Goal: Task Accomplishment & Management: Complete application form

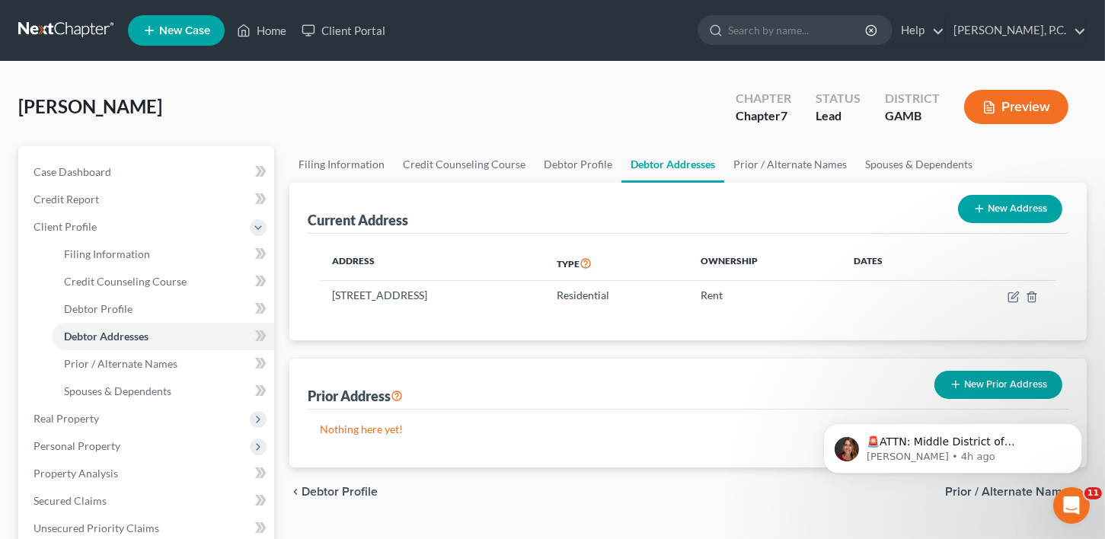
click at [172, 37] on span "New Case" at bounding box center [184, 30] width 51 height 11
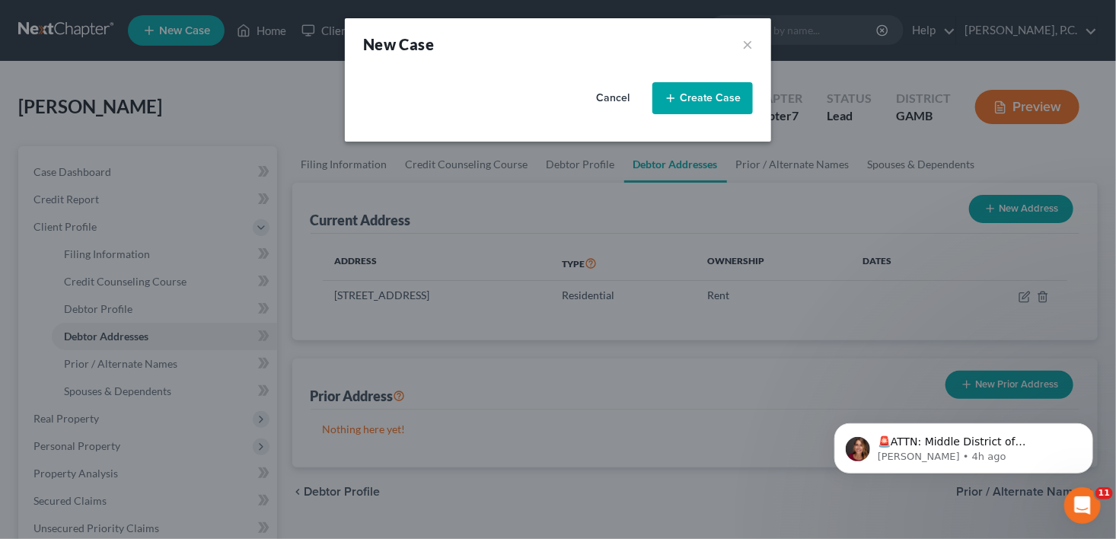
select select "18"
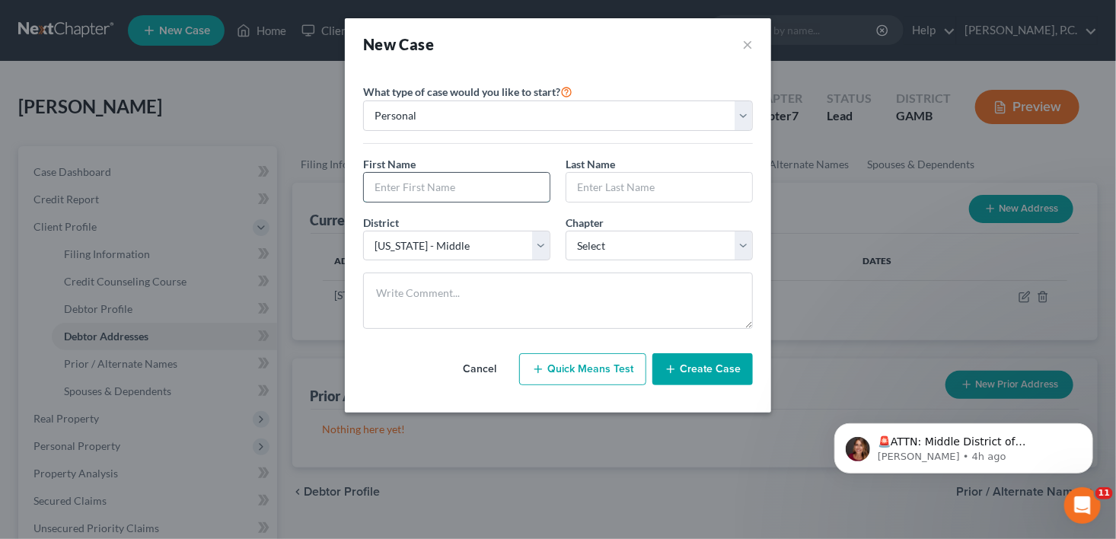
click at [390, 183] on input "text" at bounding box center [457, 187] width 186 height 29
type input "Brittiny"
type input "[PERSON_NAME]"
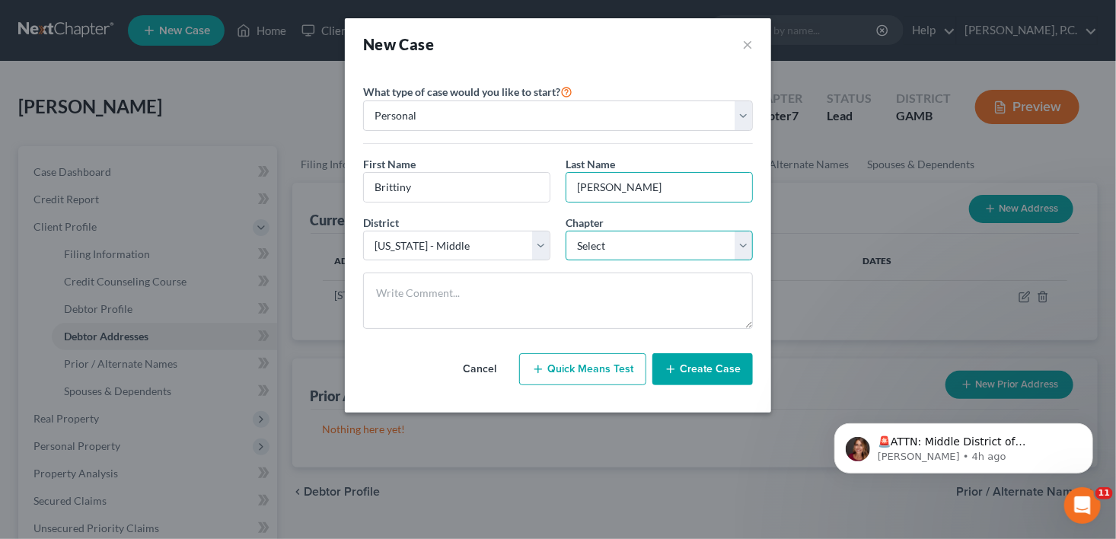
click at [614, 241] on select "Select 7 11 12 13" at bounding box center [659, 246] width 187 height 30
select select "3"
click at [566, 231] on select "Select 7 11 12 13" at bounding box center [659, 246] width 187 height 30
click at [716, 361] on button "Create Case" at bounding box center [702, 369] width 100 height 32
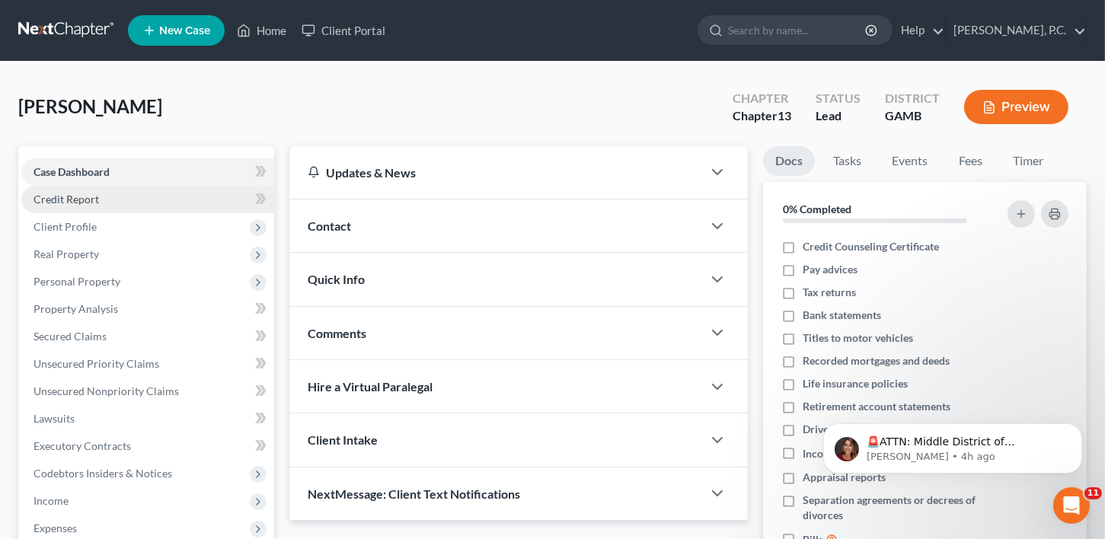
click at [65, 199] on span "Credit Report" at bounding box center [65, 199] width 65 height 13
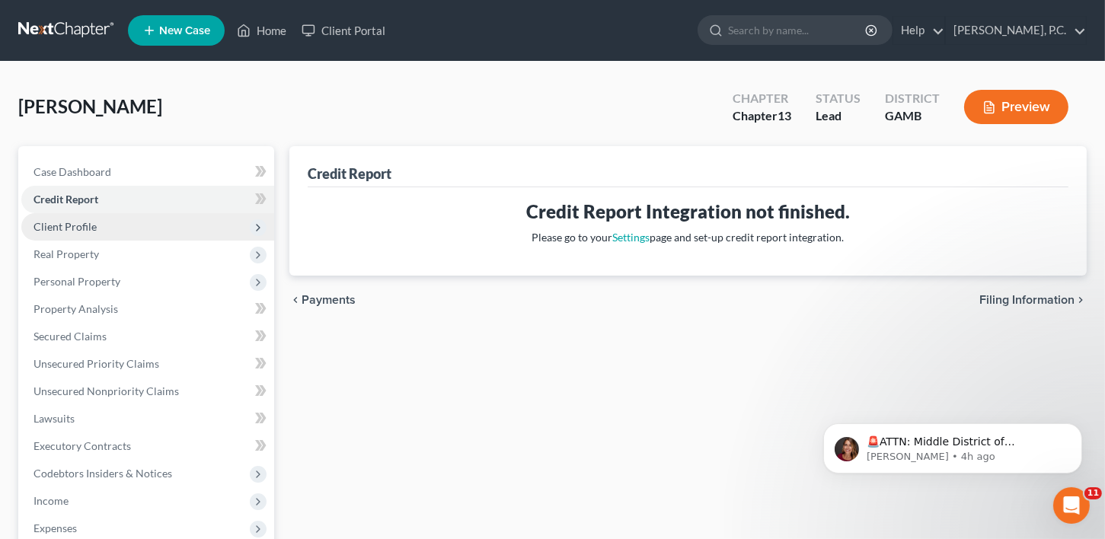
click at [70, 231] on span "Client Profile" at bounding box center [64, 226] width 63 height 13
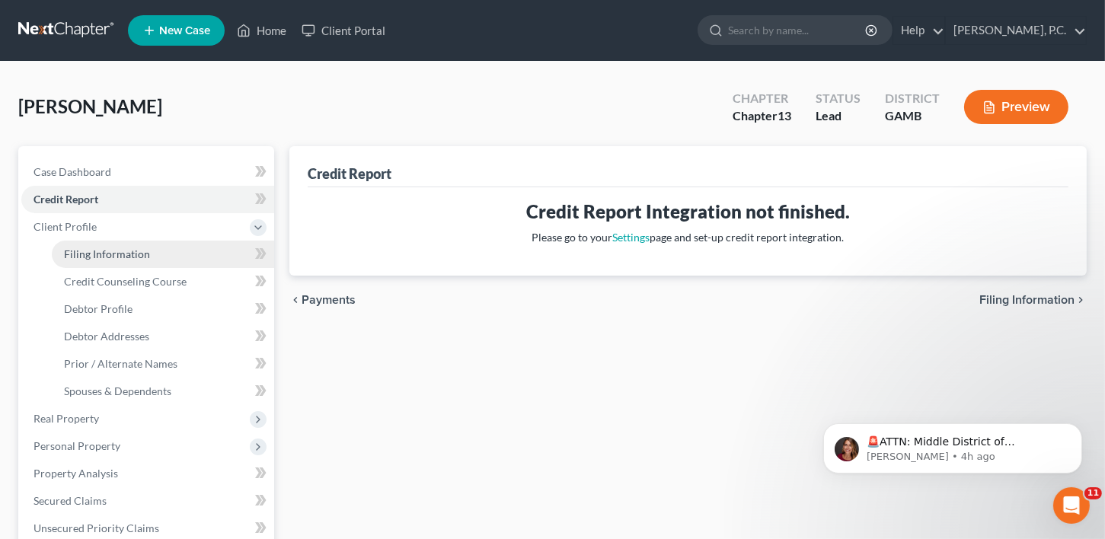
click at [69, 261] on link "Filing Information" at bounding box center [163, 254] width 222 height 27
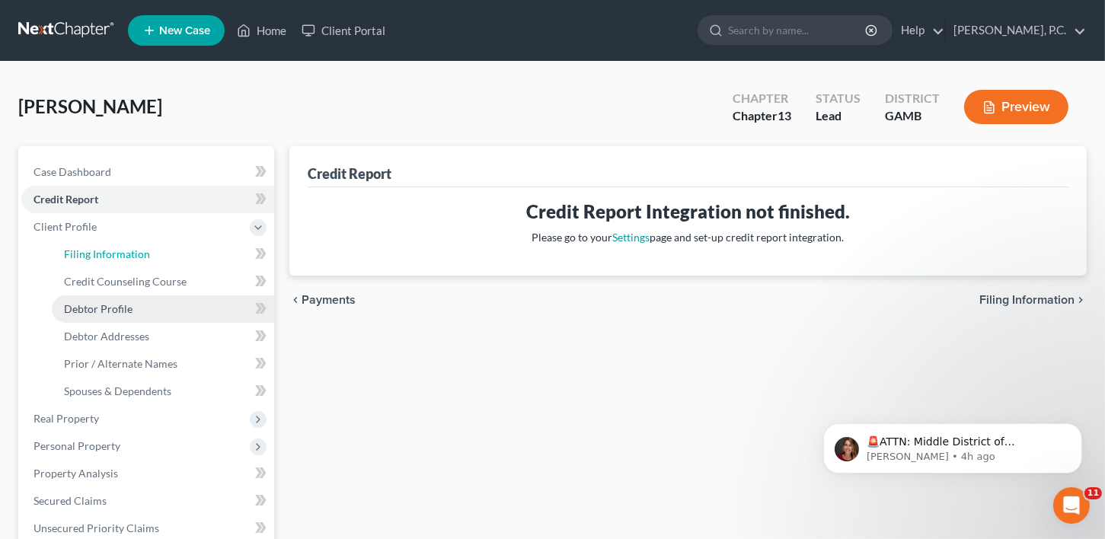
select select "1"
select select "0"
select select "3"
select select "18"
select select "10"
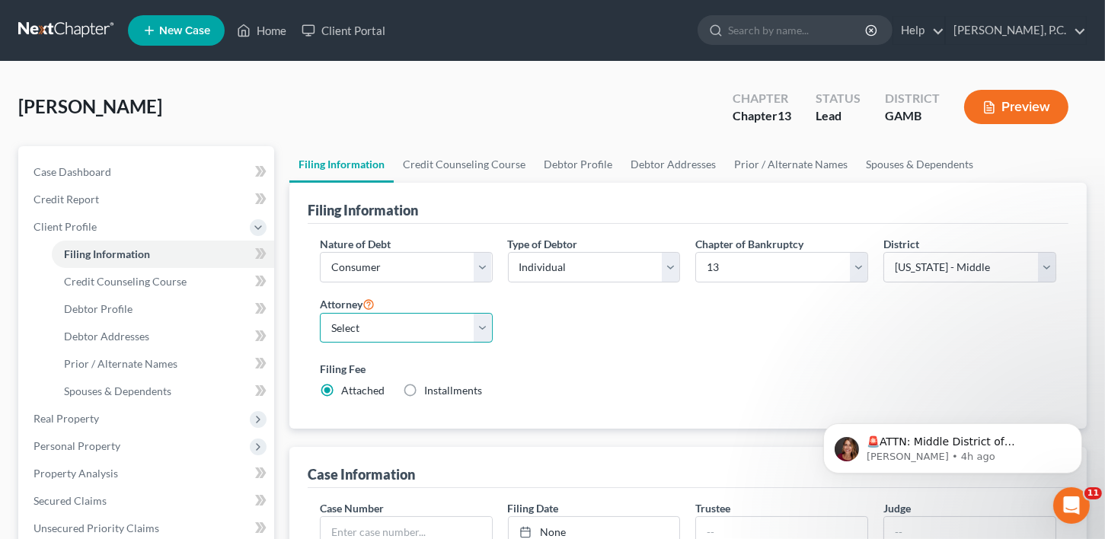
click at [378, 331] on select "Select [PERSON_NAME]" at bounding box center [406, 328] width 173 height 30
select select "0"
click at [320, 313] on select "Select [PERSON_NAME]" at bounding box center [406, 328] width 173 height 30
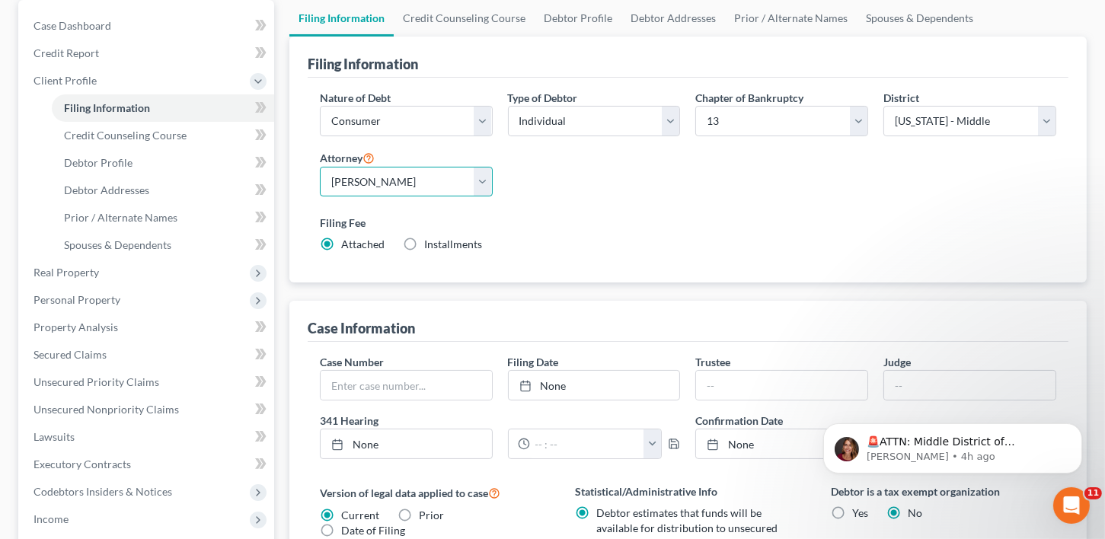
scroll to position [309, 0]
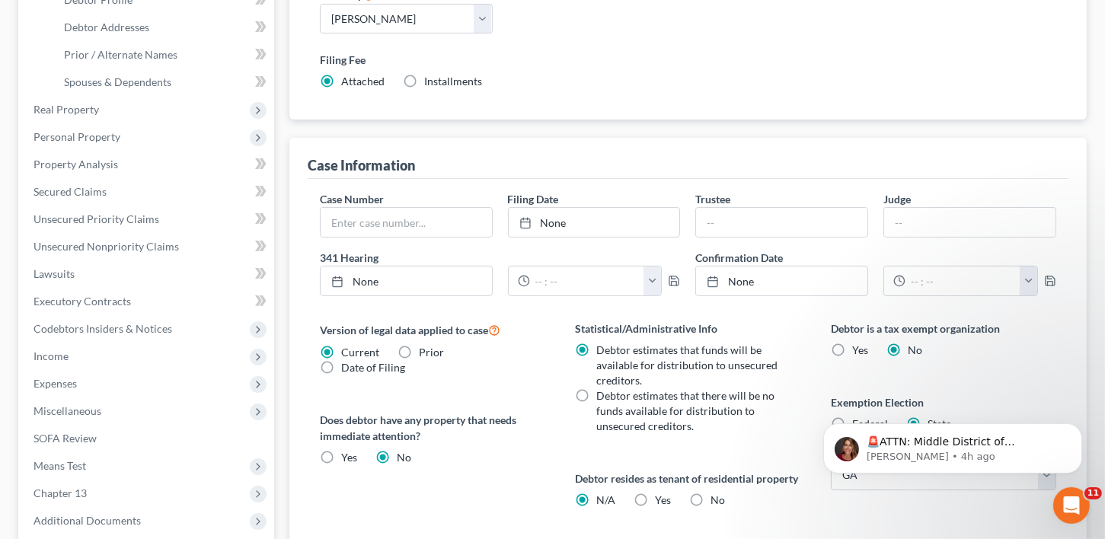
click at [365, 234] on div "Case Number" at bounding box center [406, 214] width 188 height 46
click at [360, 219] on input "text" at bounding box center [406, 222] width 171 height 29
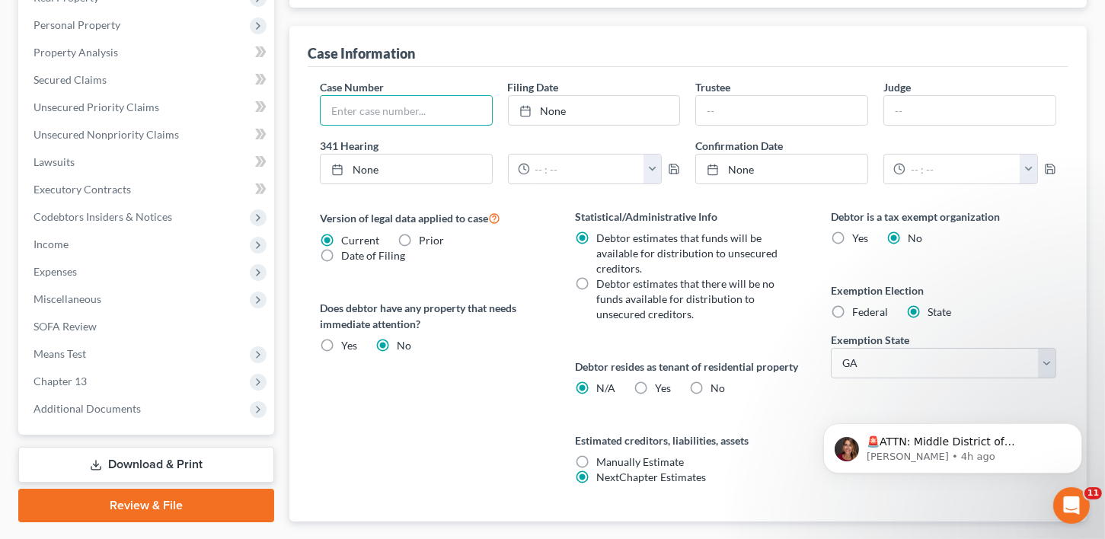
scroll to position [524, 0]
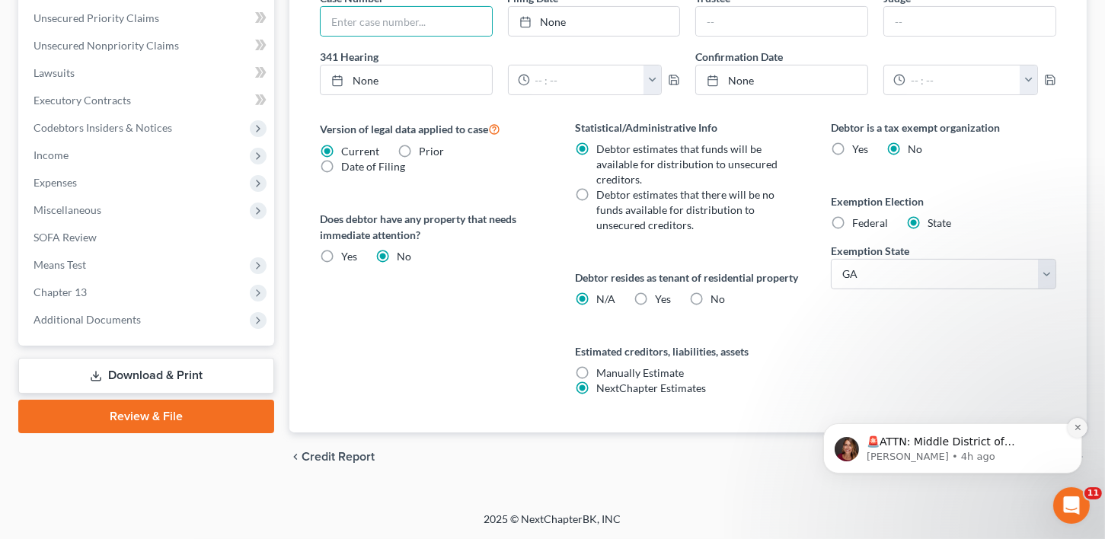
click at [1076, 426] on icon "Dismiss notification" at bounding box center [1075, 426] width 5 height 5
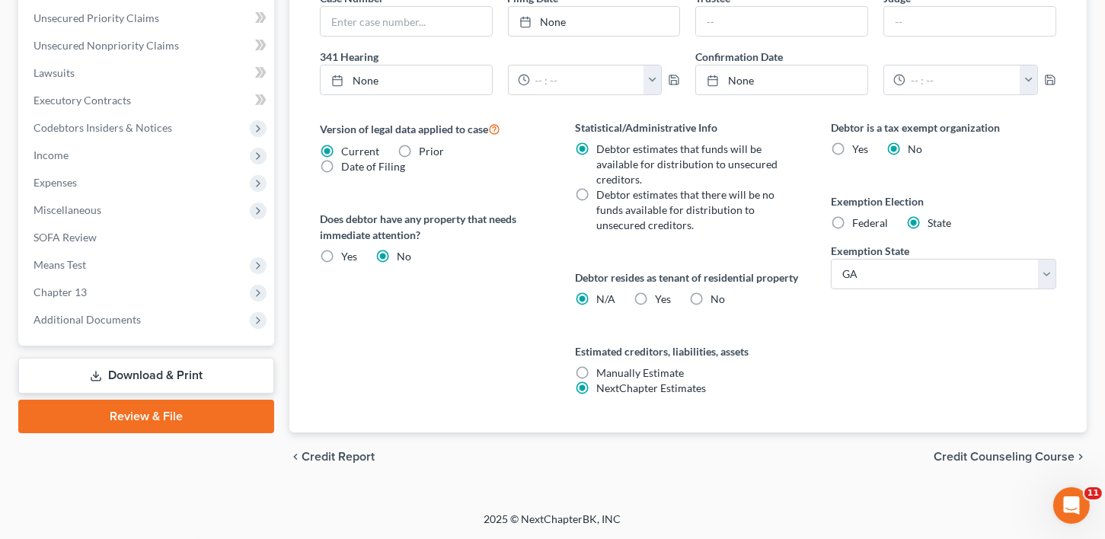
click at [1014, 456] on span "Credit Counseling Course" at bounding box center [1003, 457] width 141 height 12
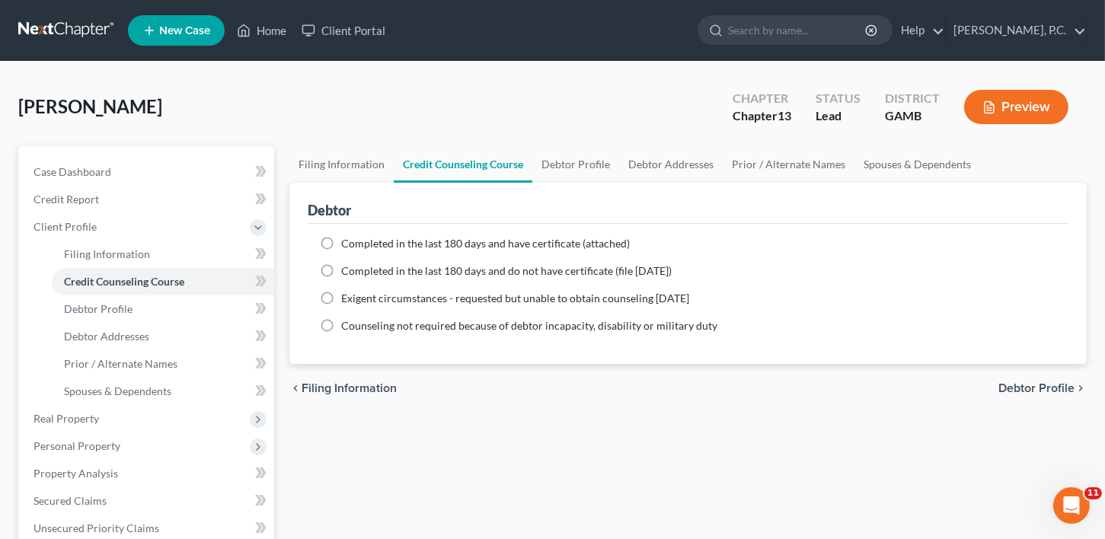
click at [341, 270] on label "Completed in the last 180 days and do not have certificate (file [DATE])" at bounding box center [506, 270] width 330 height 15
click at [347, 270] on input "Completed in the last 180 days and do not have certificate (file [DATE])" at bounding box center [352, 268] width 10 height 10
radio input "true"
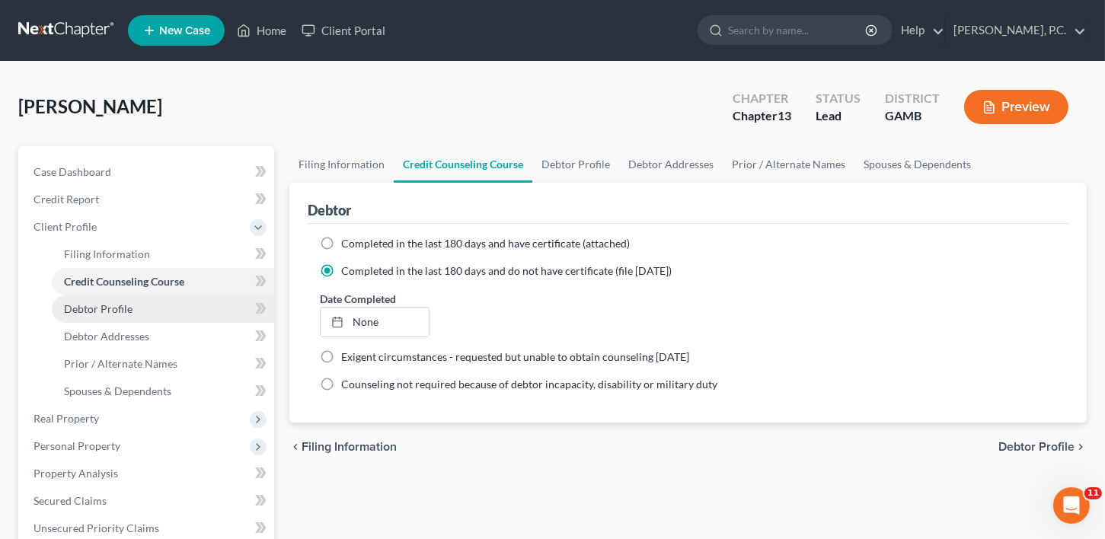
click at [120, 299] on link "Debtor Profile" at bounding box center [163, 308] width 222 height 27
select select "0"
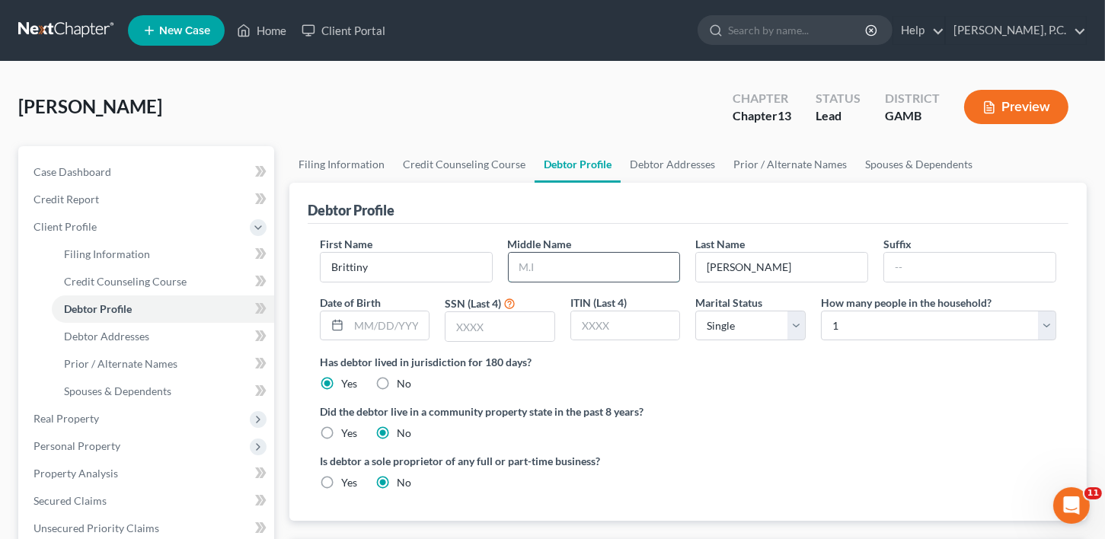
click at [519, 265] on input "text" at bounding box center [594, 267] width 171 height 29
type input "[GEOGRAPHIC_DATA]"
click at [393, 325] on input "text" at bounding box center [389, 325] width 81 height 29
type input "0"
type input "[DATE]"
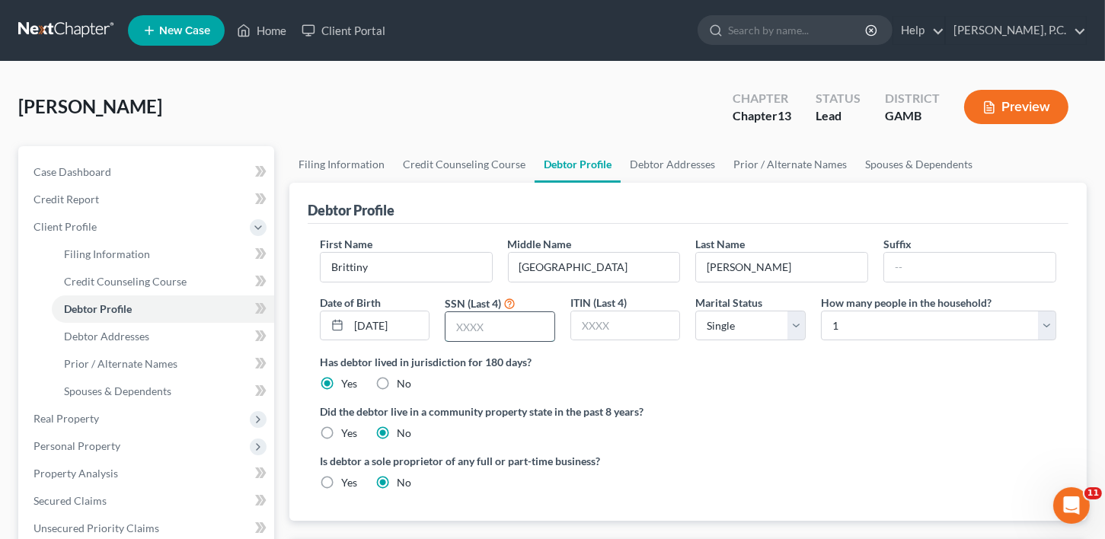
click at [451, 330] on input "text" at bounding box center [499, 326] width 109 height 29
type input "0875"
click at [705, 320] on select "Select Single Married Separated Divorced Widowed" at bounding box center [750, 326] width 110 height 30
click at [871, 331] on select "Select 1 2 3 4 5 6 7 8 9 10 11 12 13 14 15 16 17 18 19 20" at bounding box center [938, 326] width 235 height 30
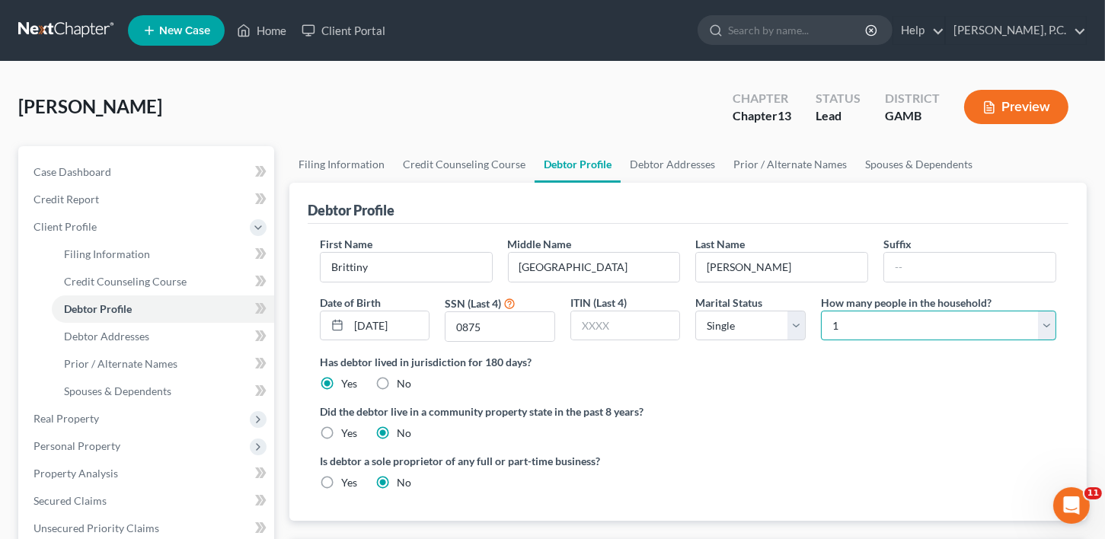
select select "1"
click at [821, 311] on select "Select 1 2 3 4 5 6 7 8 9 10 11 12 13 14 15 16 17 18 19 20" at bounding box center [938, 326] width 235 height 30
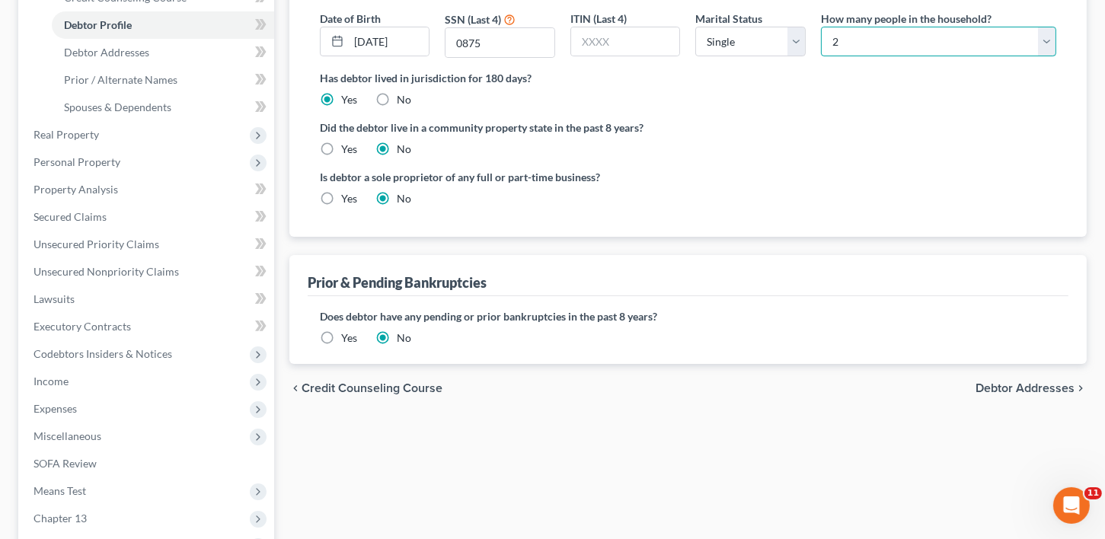
scroll to position [460, 0]
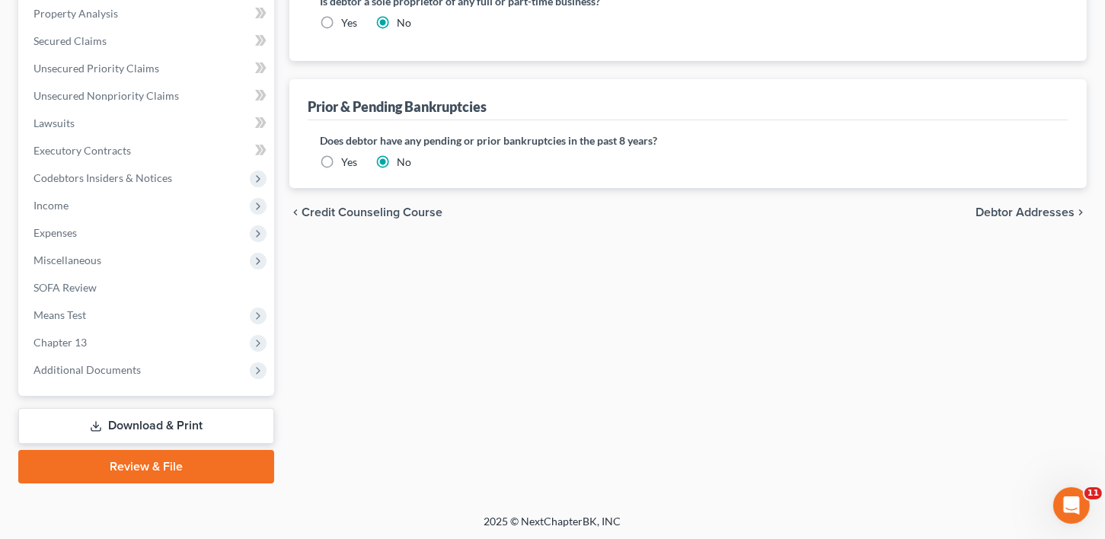
click at [1014, 214] on span "Debtor Addresses" at bounding box center [1024, 212] width 99 height 12
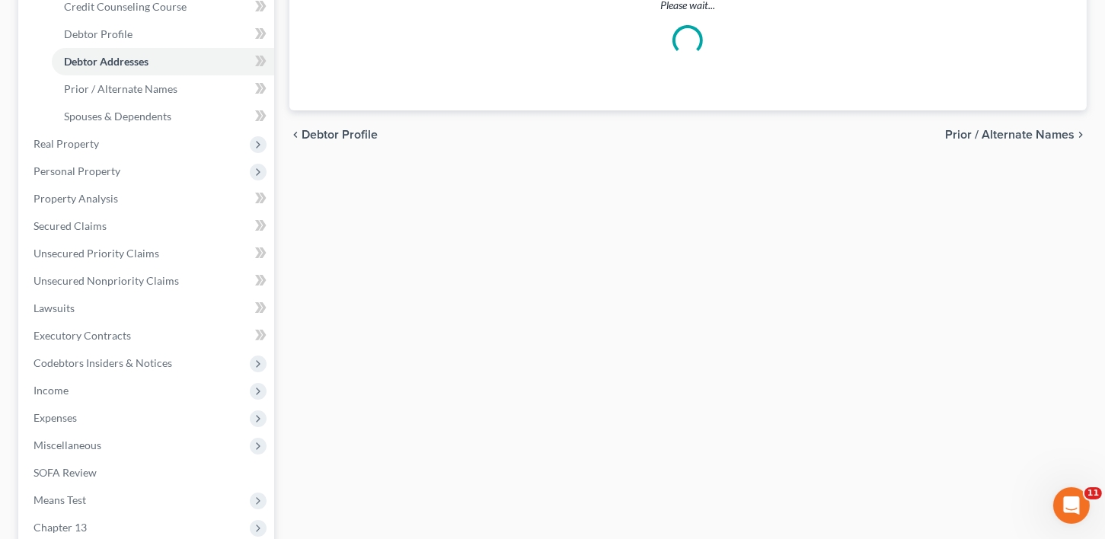
select select "0"
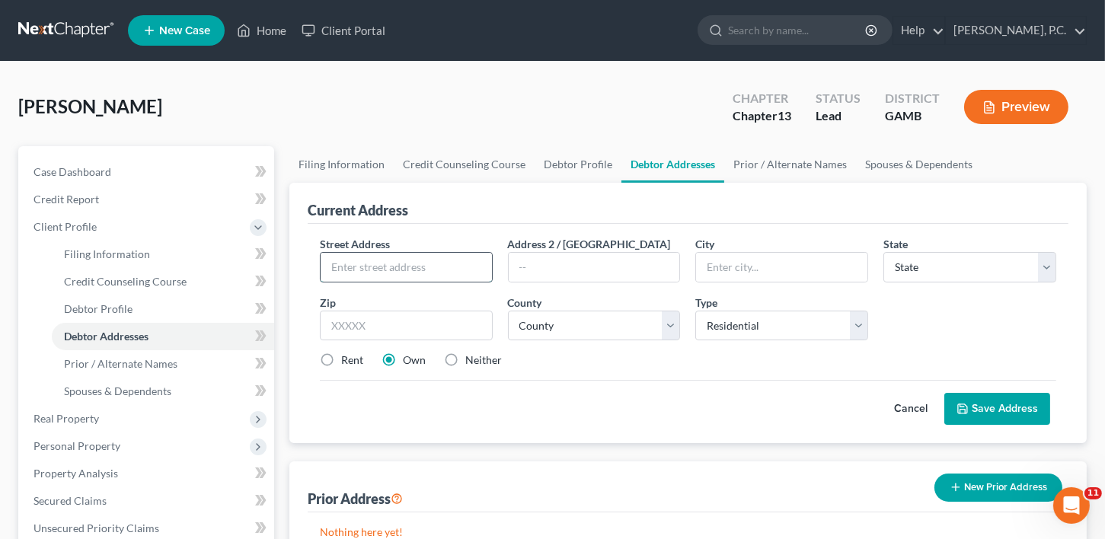
drag, startPoint x: 397, startPoint y: 261, endPoint x: 403, endPoint y: 271, distance: 11.6
click at [397, 263] on input "text" at bounding box center [406, 267] width 171 height 29
type input "[STREET_ADDRESS]"
click at [697, 257] on input "text" at bounding box center [781, 267] width 171 height 29
type input "[PERSON_NAME]"
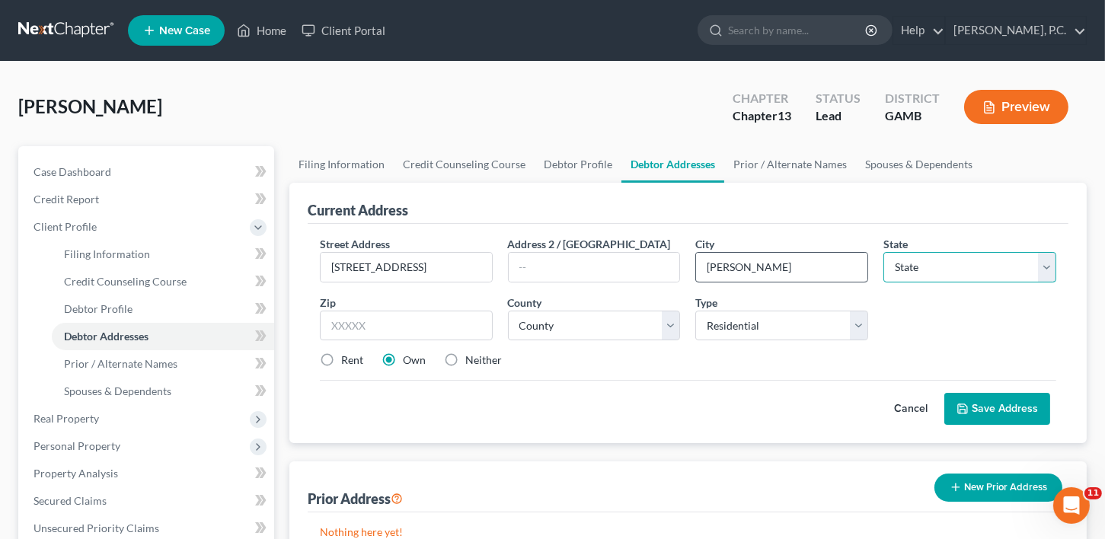
select select "10"
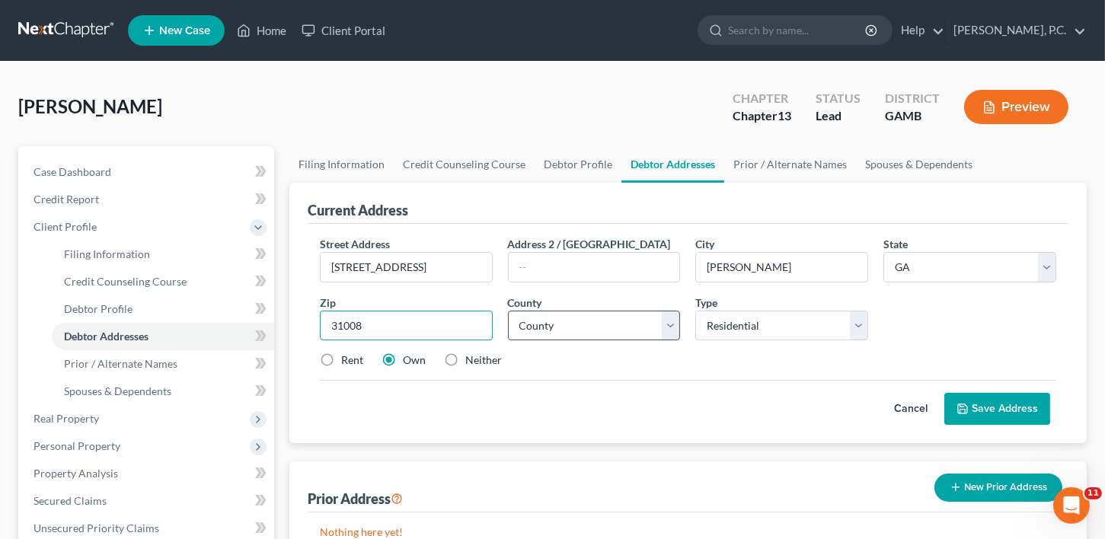
type input "31008"
click at [564, 333] on div "Street Address * [STREET_ADDRESS] * [PERSON_NAME][GEOGRAPHIC_DATA] * State [US_…" at bounding box center [687, 308] width 751 height 145
click at [559, 311] on select "County [GEOGRAPHIC_DATA] [GEOGRAPHIC_DATA] [GEOGRAPHIC_DATA] [GEOGRAPHIC_DATA] …" at bounding box center [594, 326] width 173 height 30
select select "75"
click at [341, 359] on label "Rent" at bounding box center [352, 359] width 22 height 15
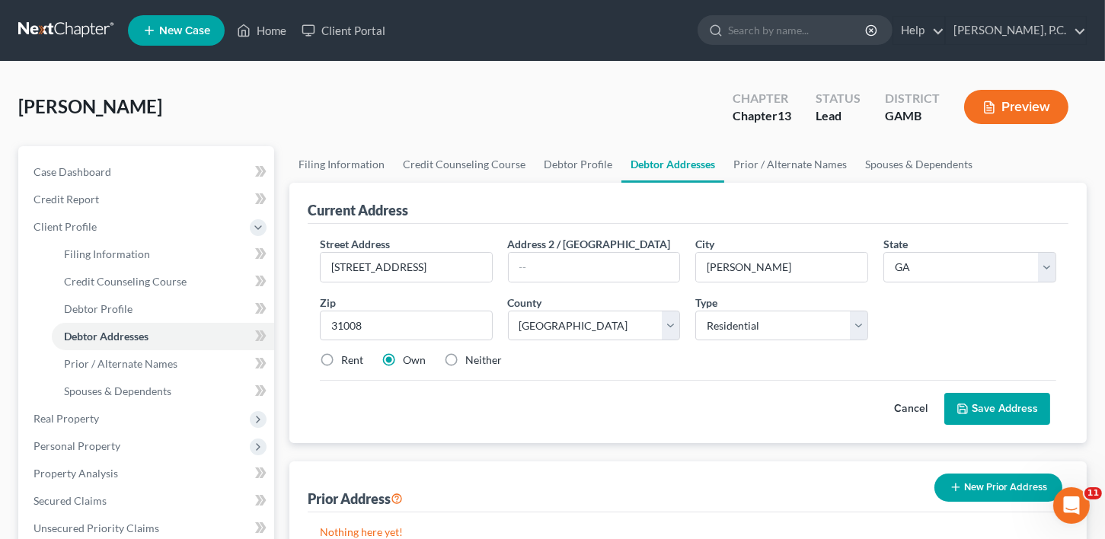
click at [347, 359] on input "Rent" at bounding box center [352, 357] width 10 height 10
radio input "true"
click at [980, 410] on button "Save Address" at bounding box center [997, 409] width 106 height 32
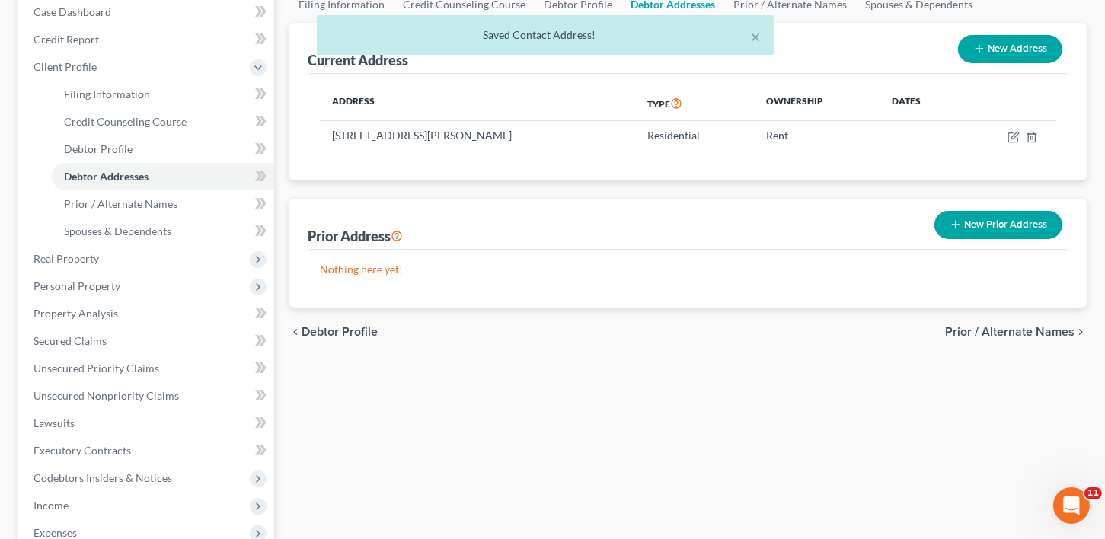
scroll to position [204, 0]
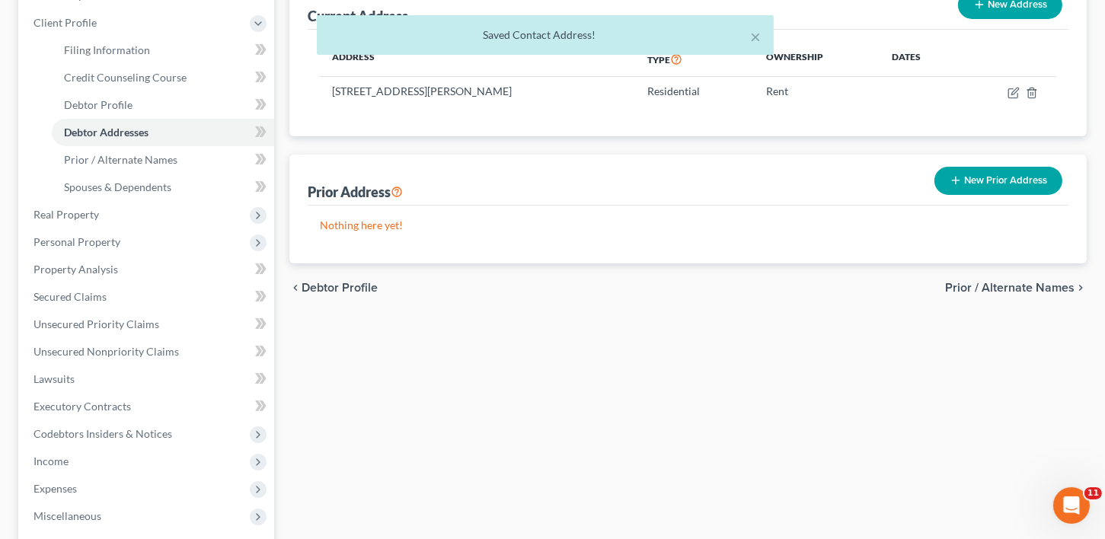
click at [990, 178] on button "New Prior Address" at bounding box center [998, 181] width 128 height 28
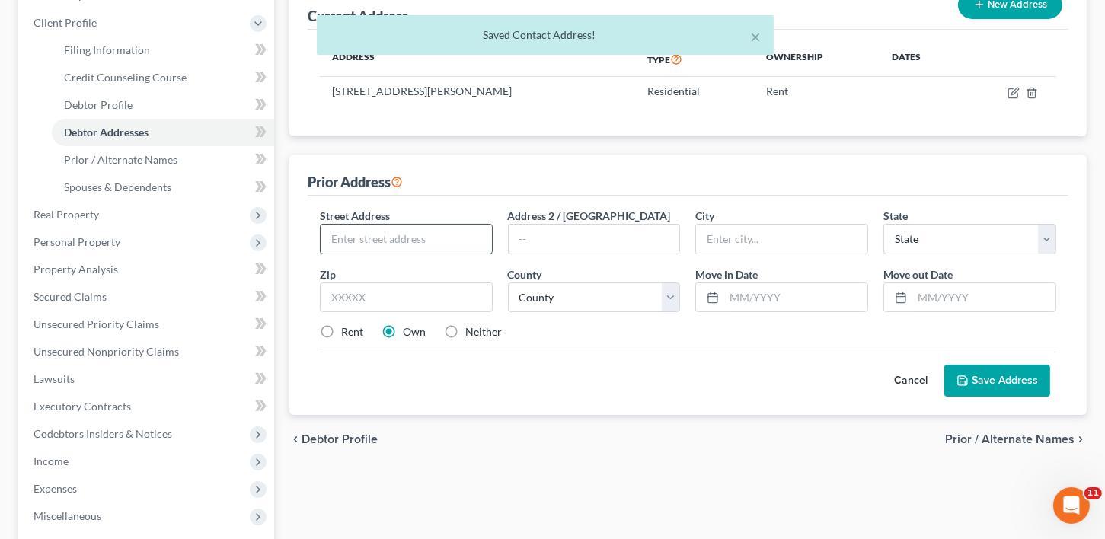
click at [342, 246] on input "text" at bounding box center [406, 239] width 171 height 29
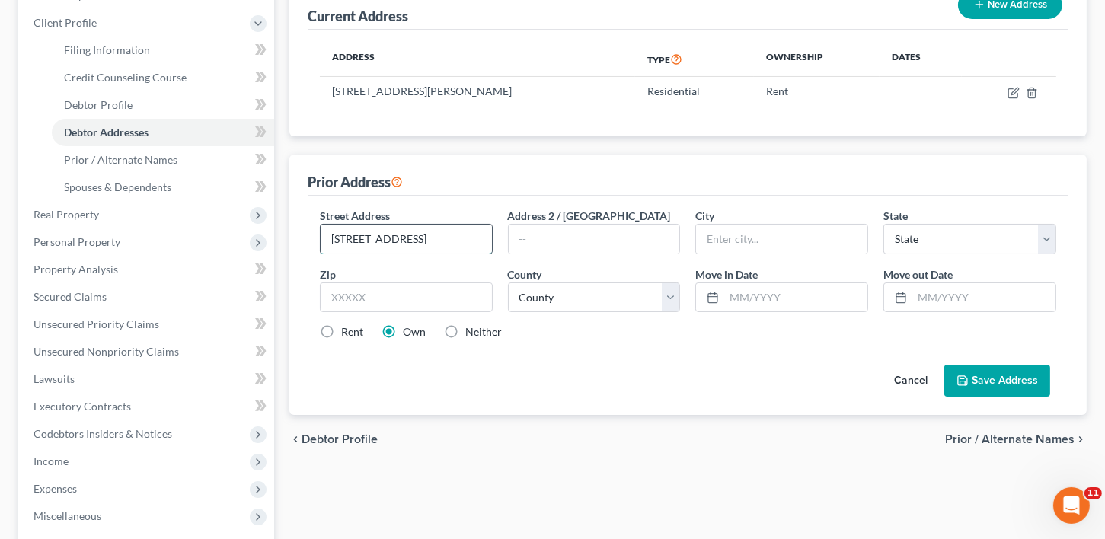
type input "[STREET_ADDRESS]"
type input "Statesboro"
select select "10"
type input "30458"
click at [565, 310] on div "Street Address * 307 Leyland Court Address 2 / [GEOGRAPHIC_DATA] * [GEOGRAPHIC_…" at bounding box center [687, 280] width 751 height 145
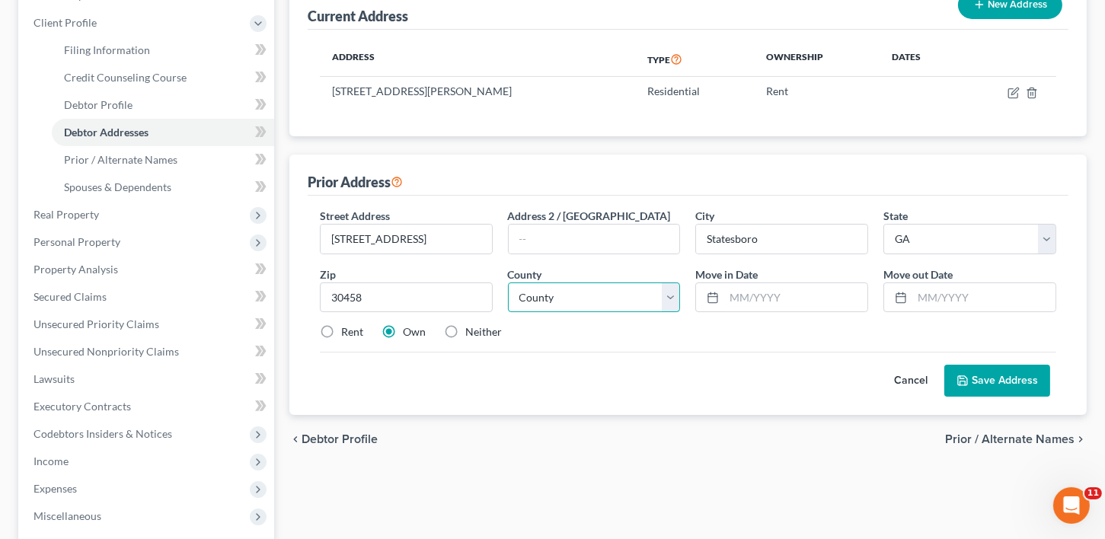
click at [566, 309] on select "County [GEOGRAPHIC_DATA] [GEOGRAPHIC_DATA] [GEOGRAPHIC_DATA] [GEOGRAPHIC_DATA] …" at bounding box center [594, 297] width 173 height 30
click at [573, 293] on select "County [GEOGRAPHIC_DATA] [GEOGRAPHIC_DATA] [GEOGRAPHIC_DATA] [GEOGRAPHIC_DATA] …" at bounding box center [594, 297] width 173 height 30
select select "15"
click at [341, 330] on label "Rent" at bounding box center [352, 331] width 22 height 15
click at [347, 330] on input "Rent" at bounding box center [352, 329] width 10 height 10
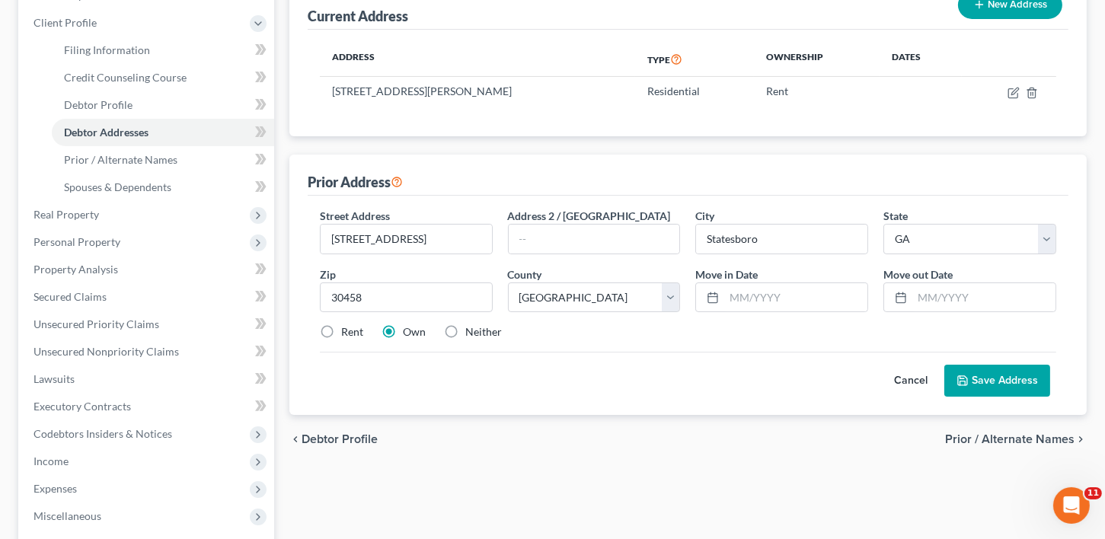
radio input "true"
click at [922, 295] on input "text" at bounding box center [983, 297] width 143 height 29
type input "[DATE]"
click at [745, 289] on input "text" at bounding box center [795, 297] width 143 height 29
type input "[DATE]"
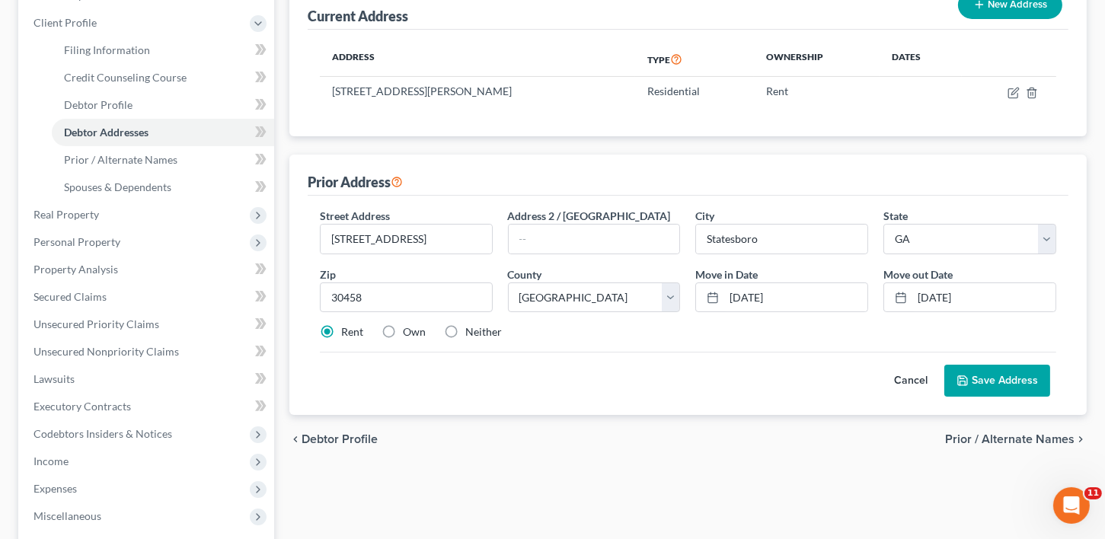
click at [990, 381] on button "Save Address" at bounding box center [997, 381] width 106 height 32
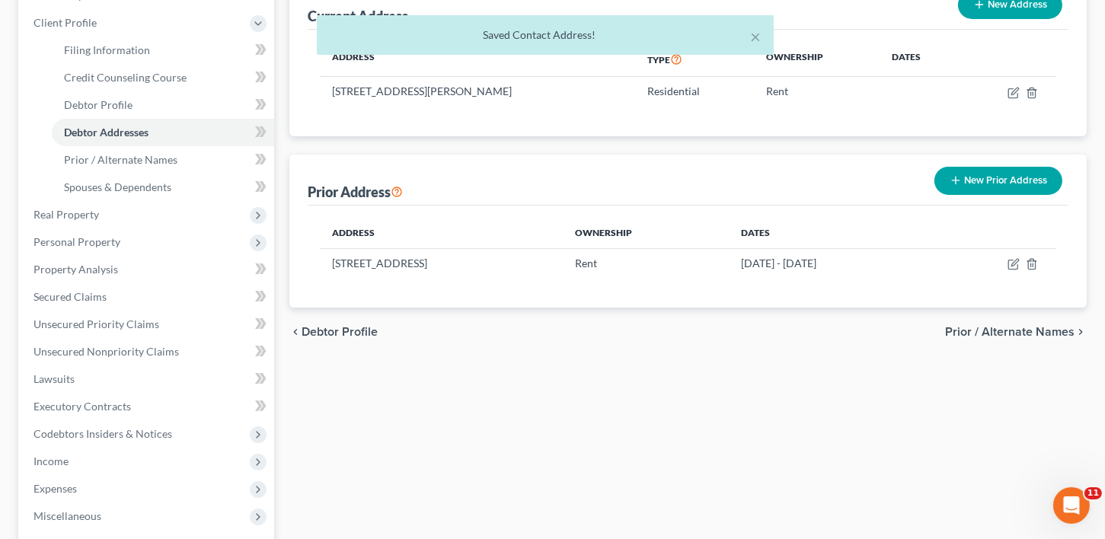
click at [1043, 330] on span "Prior / Alternate Names" at bounding box center [1009, 332] width 129 height 12
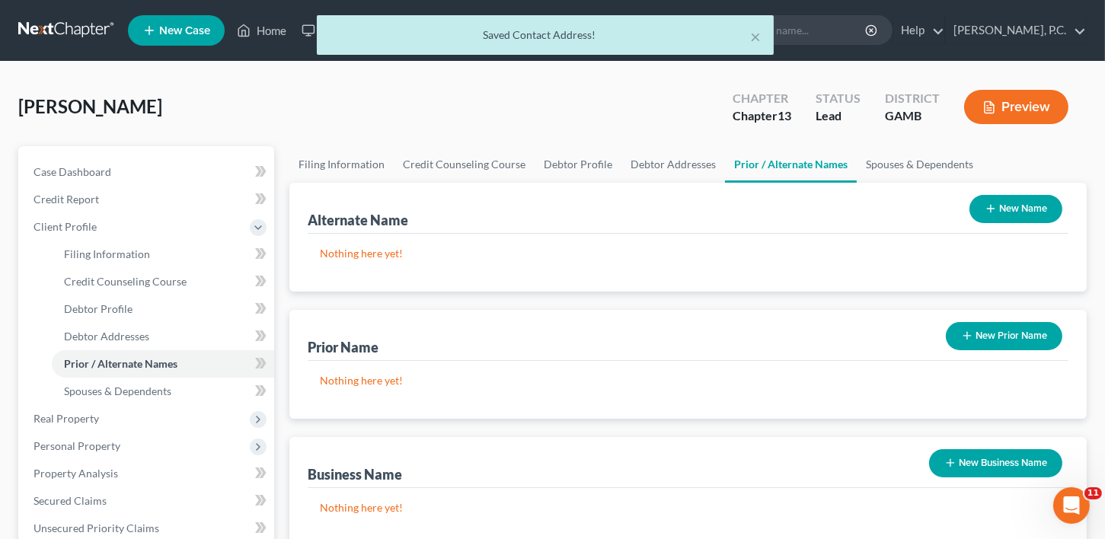
click at [1006, 339] on button "New Prior Name" at bounding box center [1004, 336] width 116 height 28
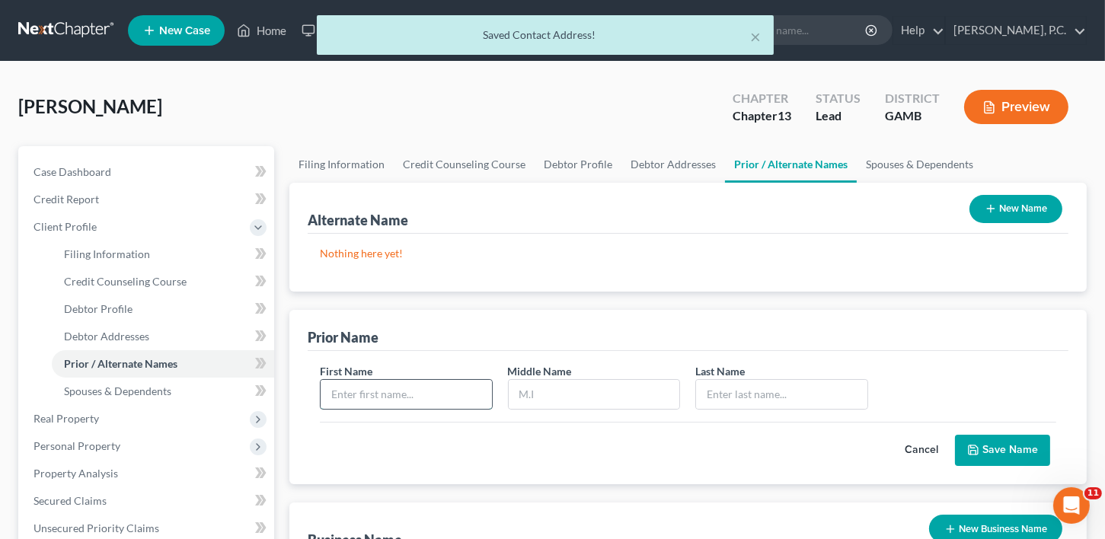
click at [365, 388] on input "text" at bounding box center [406, 394] width 171 height 29
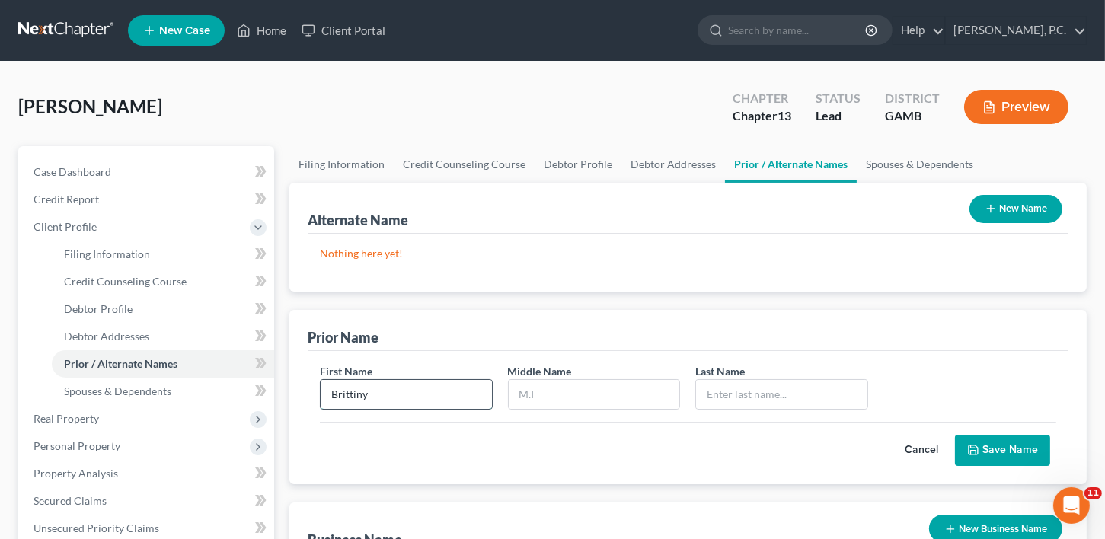
type input "Brittiny"
type input "G."
type input "[PERSON_NAME]"
drag, startPoint x: 968, startPoint y: 432, endPoint x: 994, endPoint y: 445, distance: 29.3
click at [981, 440] on div "Cancel Save Name" at bounding box center [688, 444] width 736 height 45
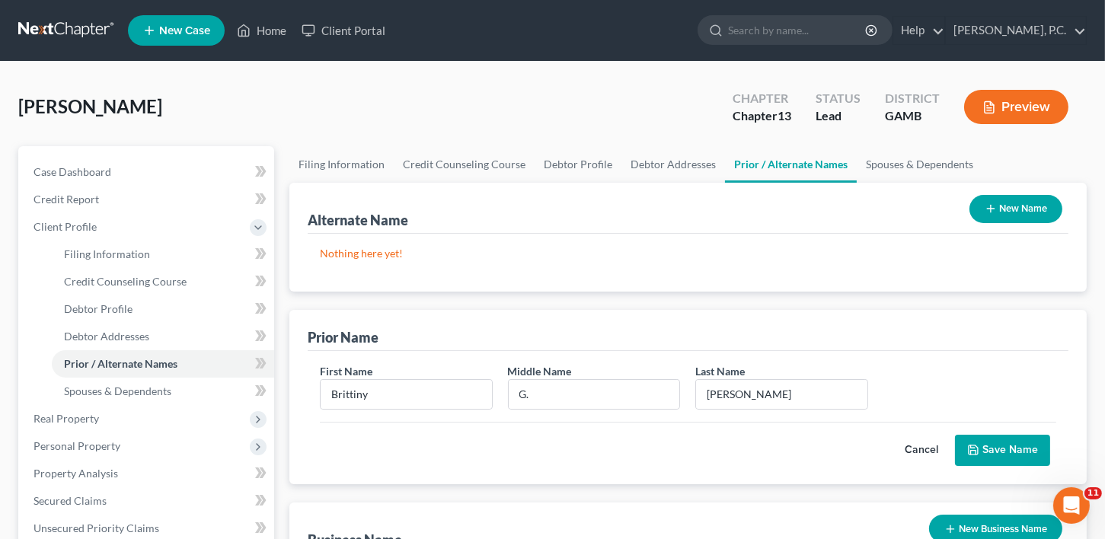
click at [994, 445] on button "Save Name" at bounding box center [1002, 451] width 95 height 32
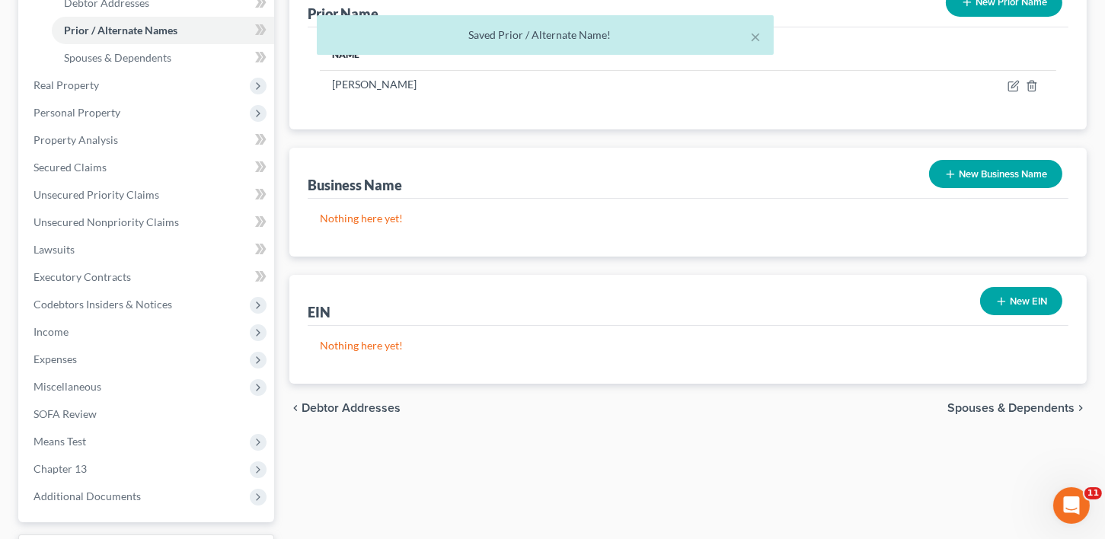
scroll to position [377, 0]
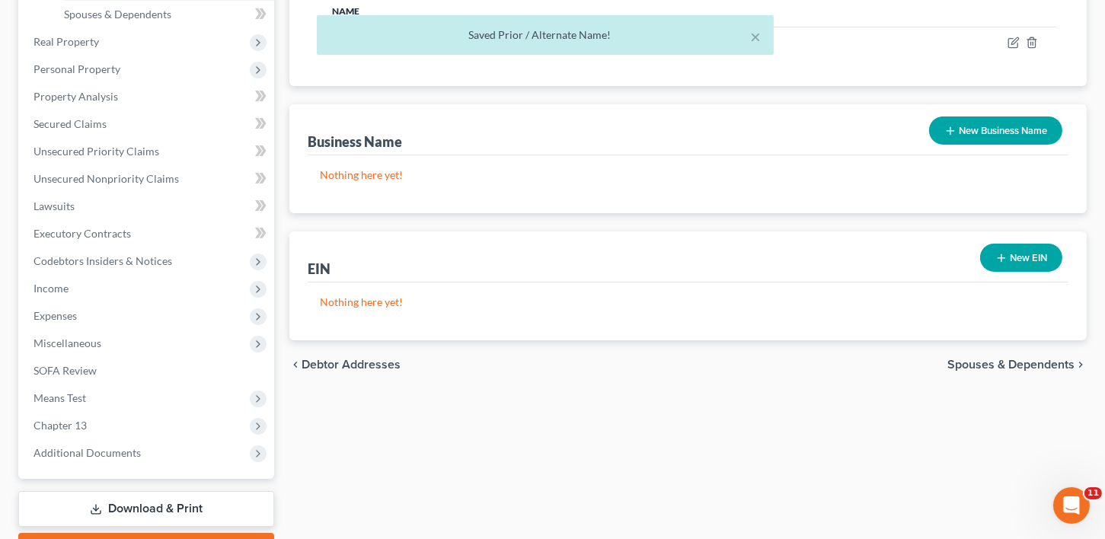
click at [1033, 361] on span "Spouses & Dependents" at bounding box center [1010, 365] width 127 height 12
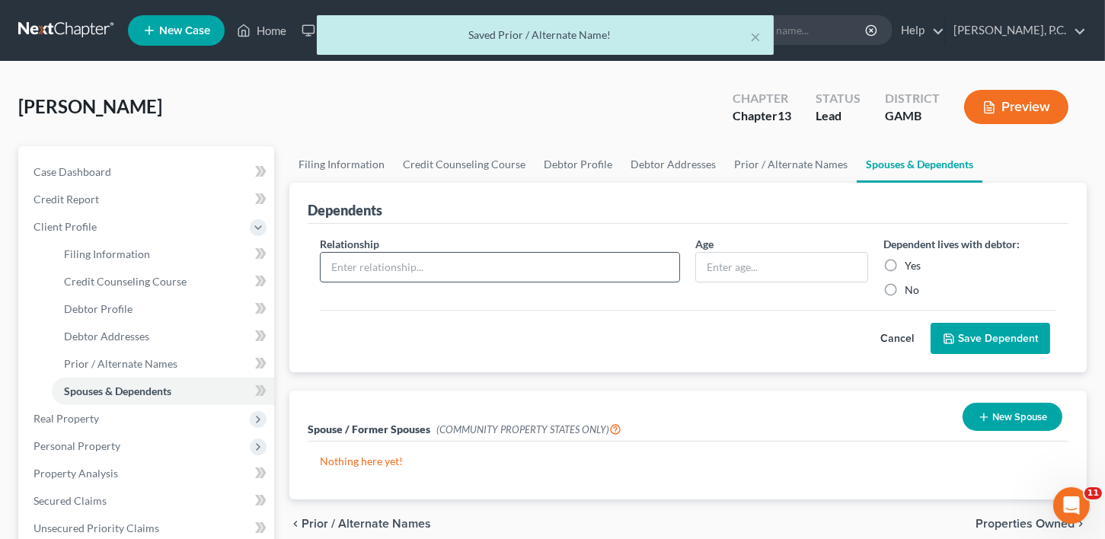
click at [346, 270] on input "text" at bounding box center [500, 267] width 359 height 29
type input "Daughter"
click at [700, 267] on input "text" at bounding box center [781, 267] width 171 height 29
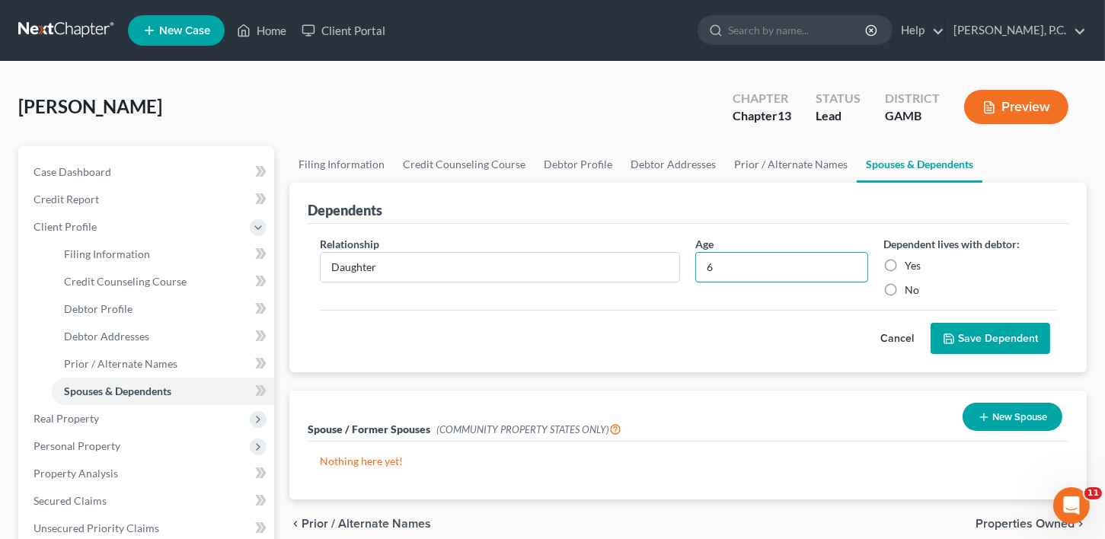
type input "6"
click at [904, 263] on label "Yes" at bounding box center [912, 265] width 16 height 15
click at [911, 263] on input "Yes" at bounding box center [916, 263] width 10 height 10
radio input "true"
click at [993, 329] on button "Save Dependent" at bounding box center [990, 339] width 120 height 32
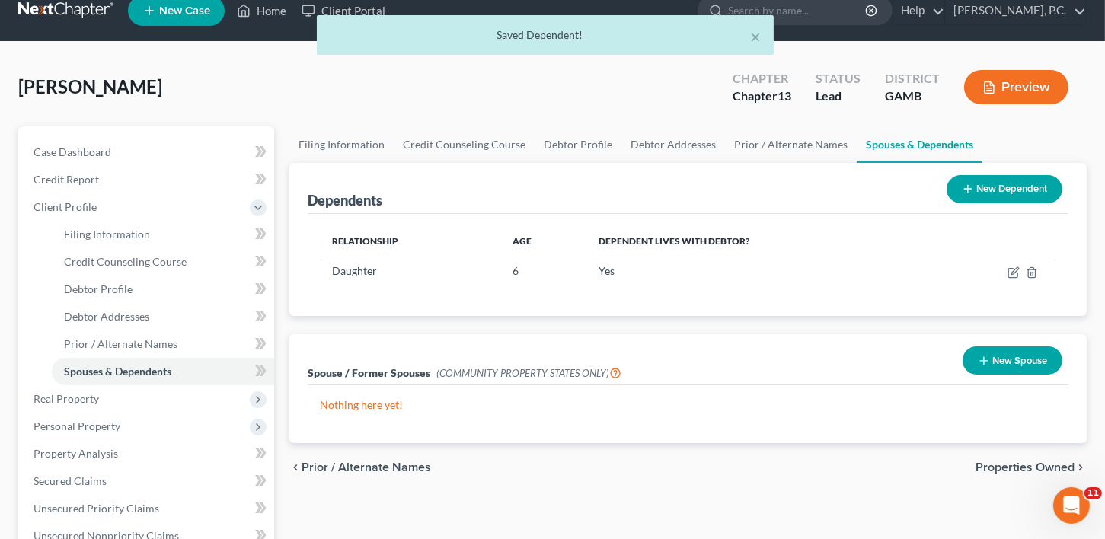
scroll to position [238, 0]
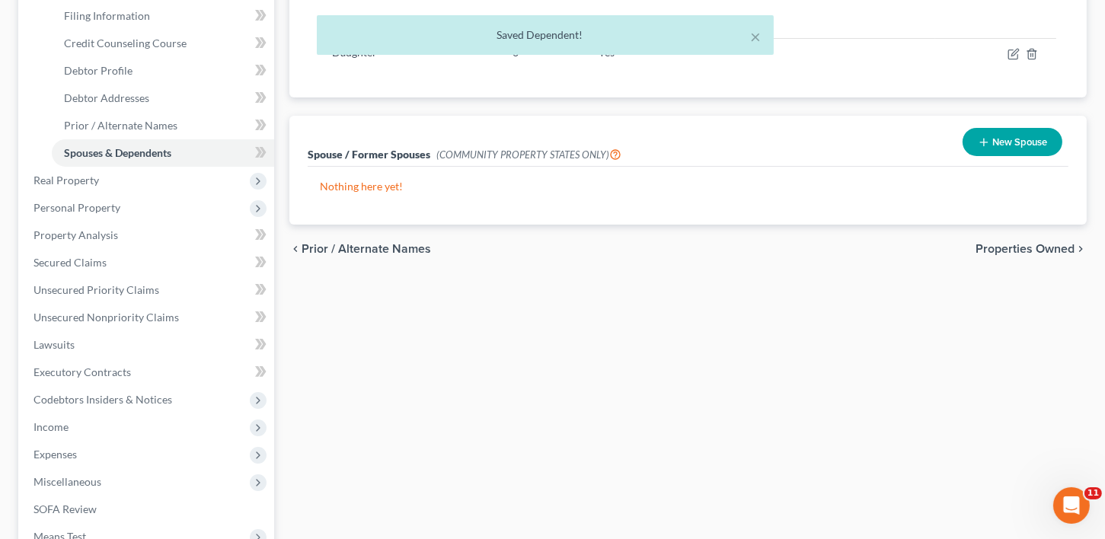
click at [1041, 251] on span "Properties Owned" at bounding box center [1024, 249] width 99 height 12
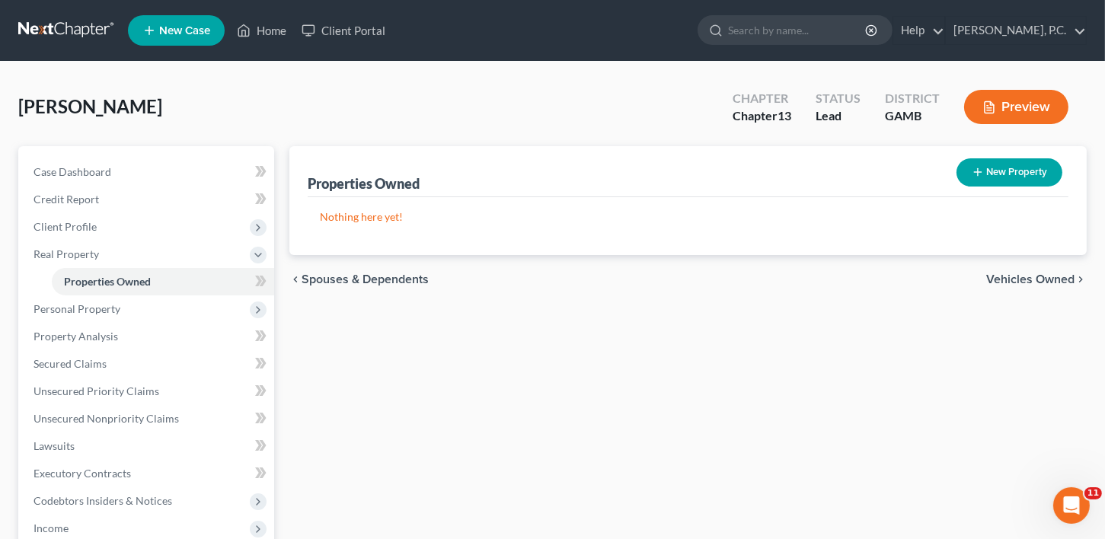
click at [1043, 282] on span "Vehicles Owned" at bounding box center [1030, 279] width 88 height 12
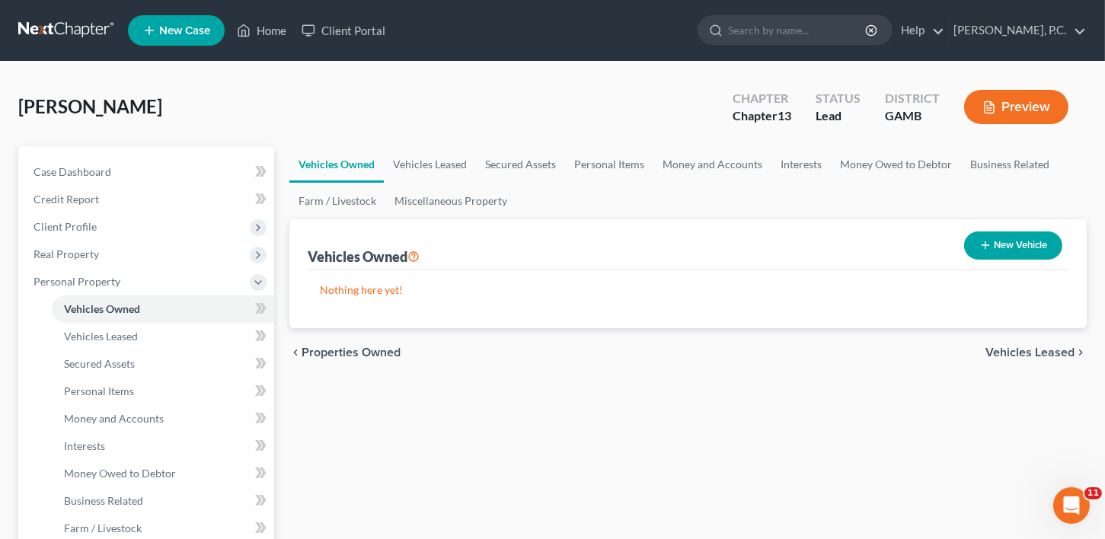
click at [1012, 353] on span "Vehicles Leased" at bounding box center [1029, 352] width 89 height 12
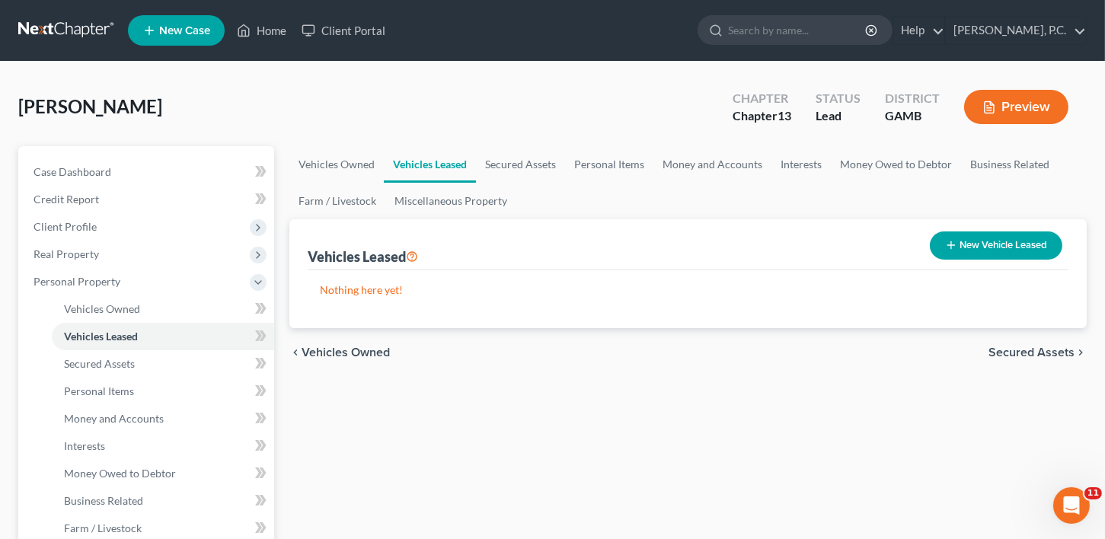
click at [1016, 343] on div "chevron_left Vehicles Owned Secured Assets chevron_right" at bounding box center [687, 352] width 797 height 49
click at [1018, 347] on span "Secured Assets" at bounding box center [1031, 352] width 86 height 12
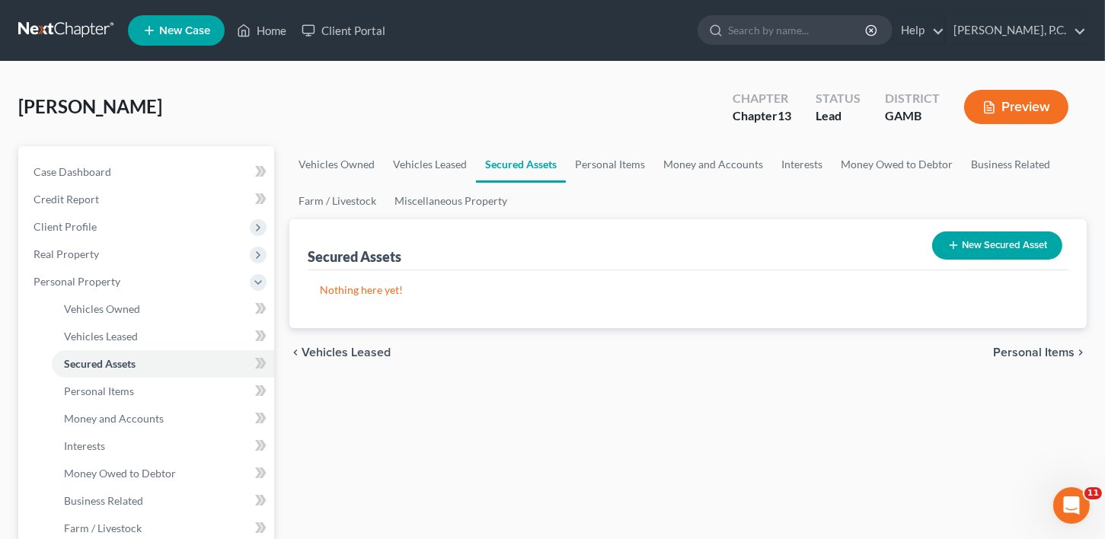
click at [1018, 346] on span "Personal Items" at bounding box center [1033, 352] width 81 height 12
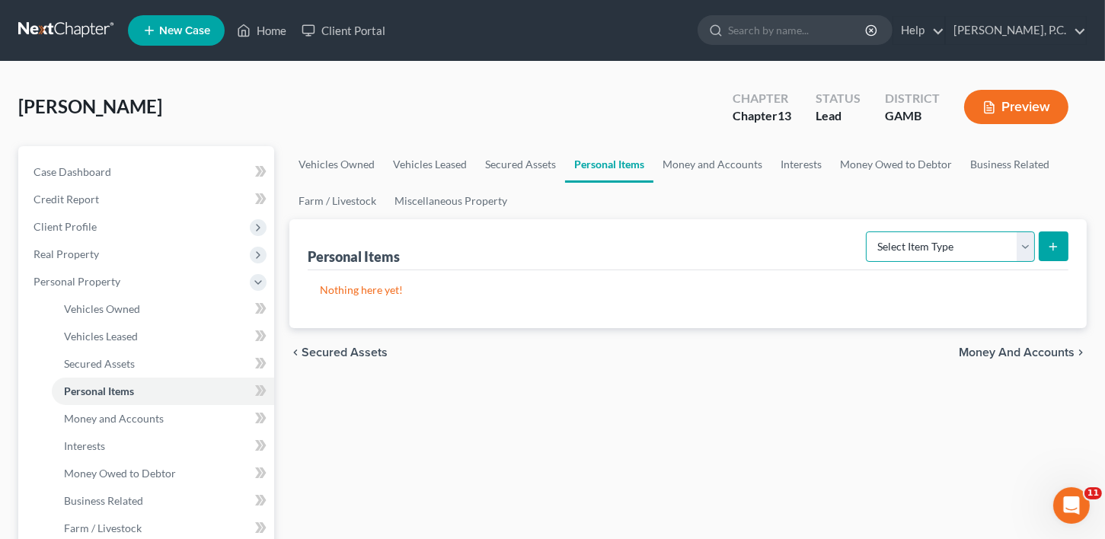
click at [920, 243] on select "Select Item Type Clothing Collectibles Of Value Electronics Firearms Household …" at bounding box center [950, 246] width 169 height 30
select select "clothing"
click at [867, 231] on select "Select Item Type Clothing Collectibles Of Value Electronics Firearms Household …" at bounding box center [950, 246] width 169 height 30
click at [1045, 250] on button "submit" at bounding box center [1053, 246] width 30 height 30
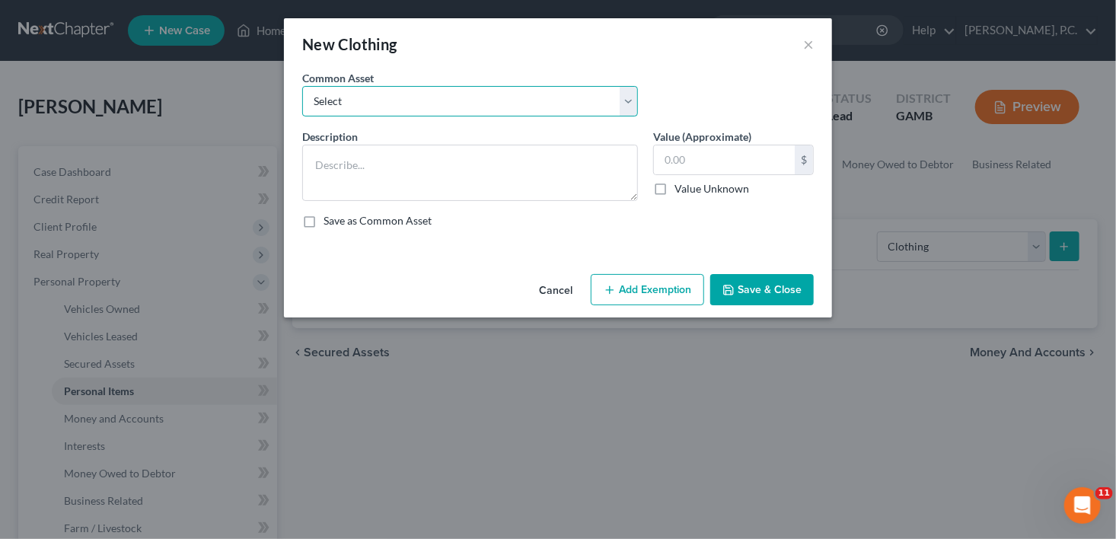
click at [318, 105] on select "Select Clothing" at bounding box center [470, 101] width 336 height 30
select select "0"
click at [302, 86] on select "Select Clothing" at bounding box center [470, 101] width 336 height 30
type textarea "Clothing"
type input "100.00"
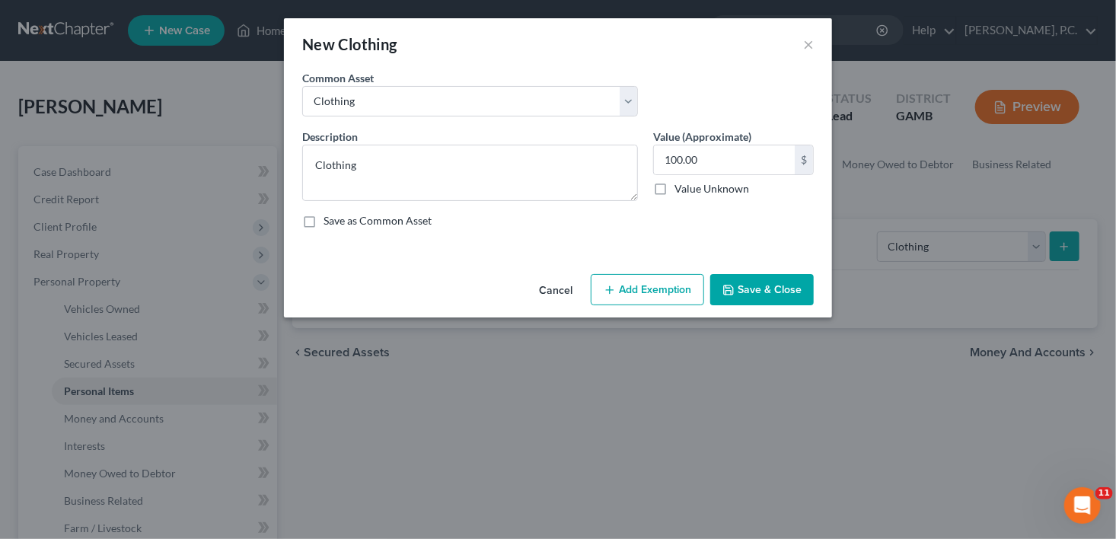
click at [724, 279] on button "Save & Close" at bounding box center [762, 290] width 104 height 32
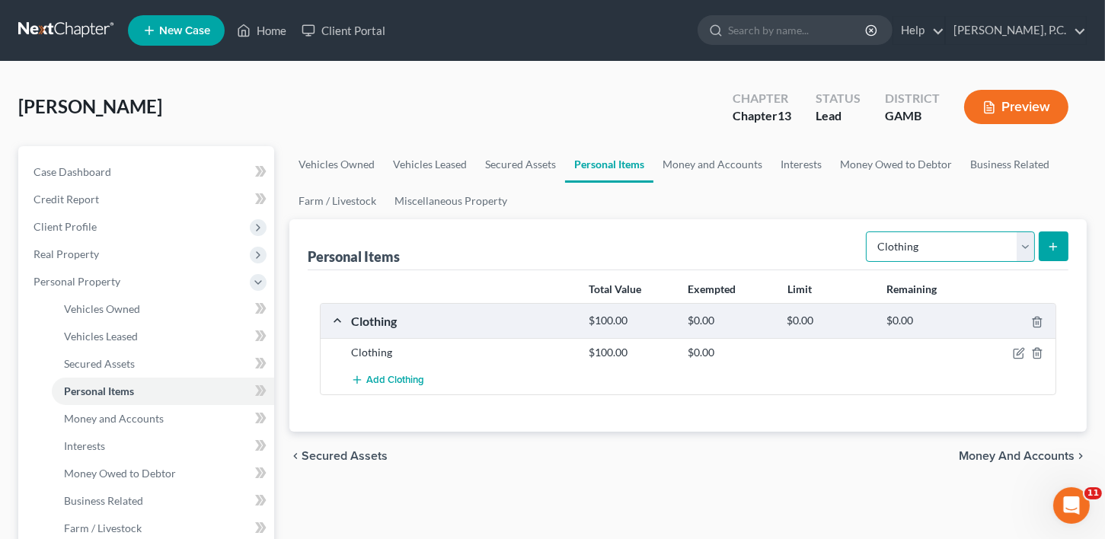
click at [901, 250] on select "Select Item Type Clothing Collectibles Of Value Electronics Firearms Household …" at bounding box center [950, 246] width 169 height 30
select select "household_goods"
click at [867, 231] on select "Select Item Type Clothing Collectibles Of Value Electronics Firearms Household …" at bounding box center [950, 246] width 169 height 30
click at [1048, 241] on icon "submit" at bounding box center [1053, 247] width 12 height 12
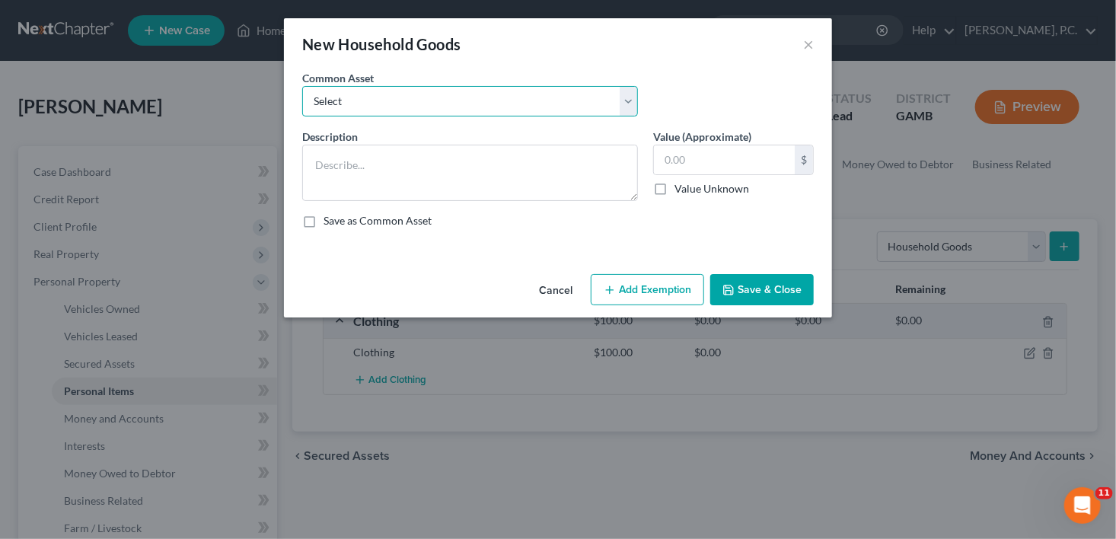
drag, startPoint x: 339, startPoint y: 105, endPoint x: 348, endPoint y: 120, distance: 17.8
click at [348, 120] on div "Common Asset Select Household goods Household goods Household goods and furnitu…" at bounding box center [558, 99] width 527 height 59
select select "2"
click at [302, 86] on select "Select Household goods Household goods Household goods and furniture Household …" at bounding box center [470, 101] width 336 height 30
type textarea "Household goods and furniture"
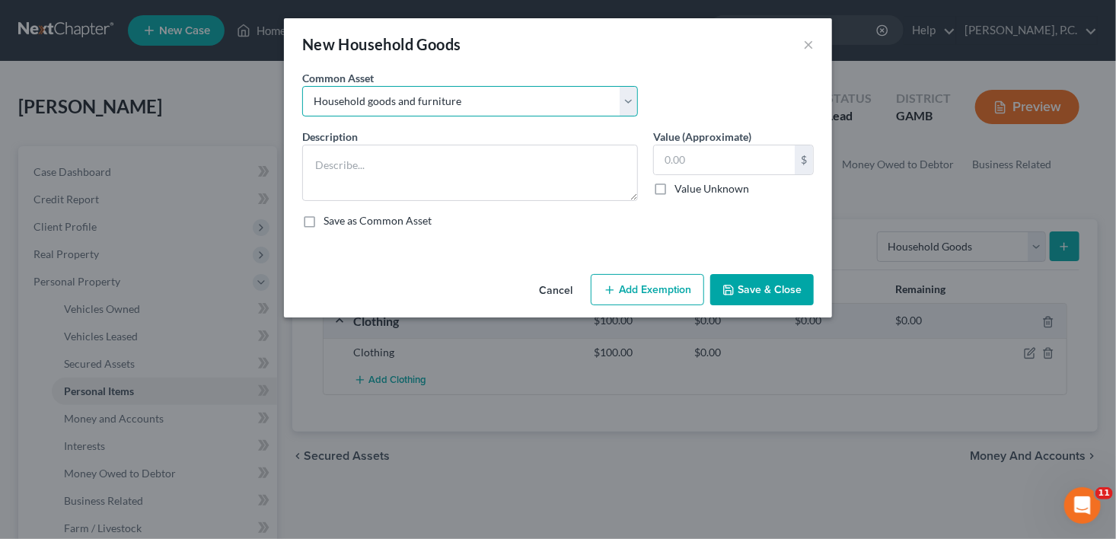
type input "1,000.00"
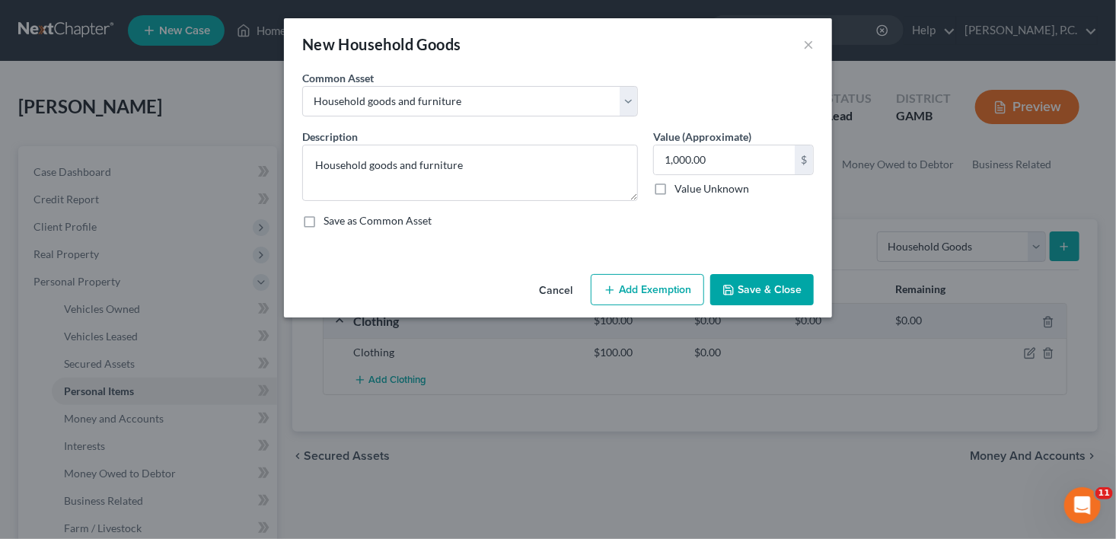
click at [744, 286] on button "Save & Close" at bounding box center [762, 290] width 104 height 32
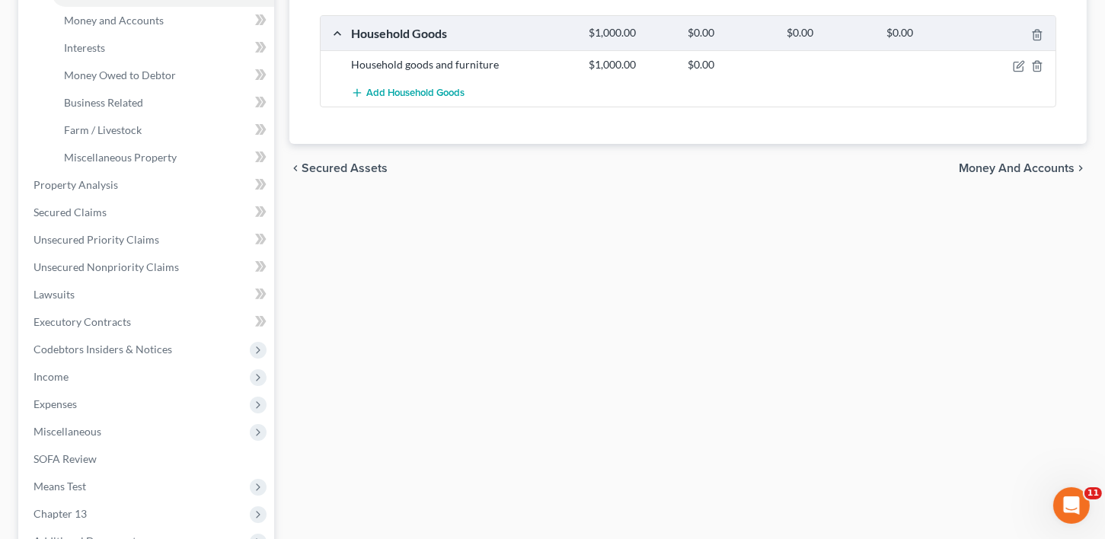
scroll to position [408, 0]
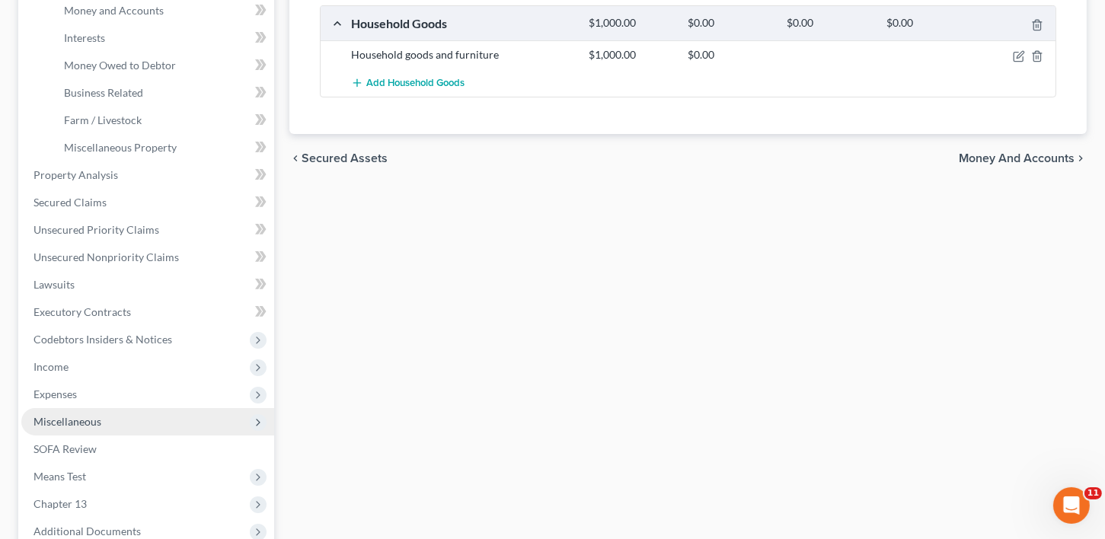
click at [78, 422] on span "Miscellaneous" at bounding box center [67, 421] width 68 height 13
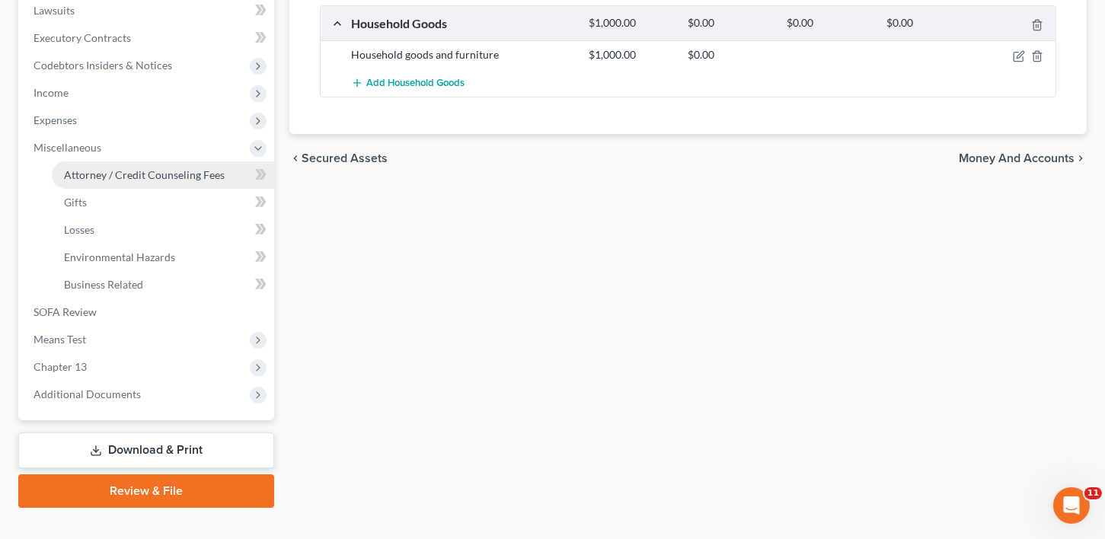
click at [86, 172] on span "Attorney / Credit Counseling Fees" at bounding box center [144, 174] width 161 height 13
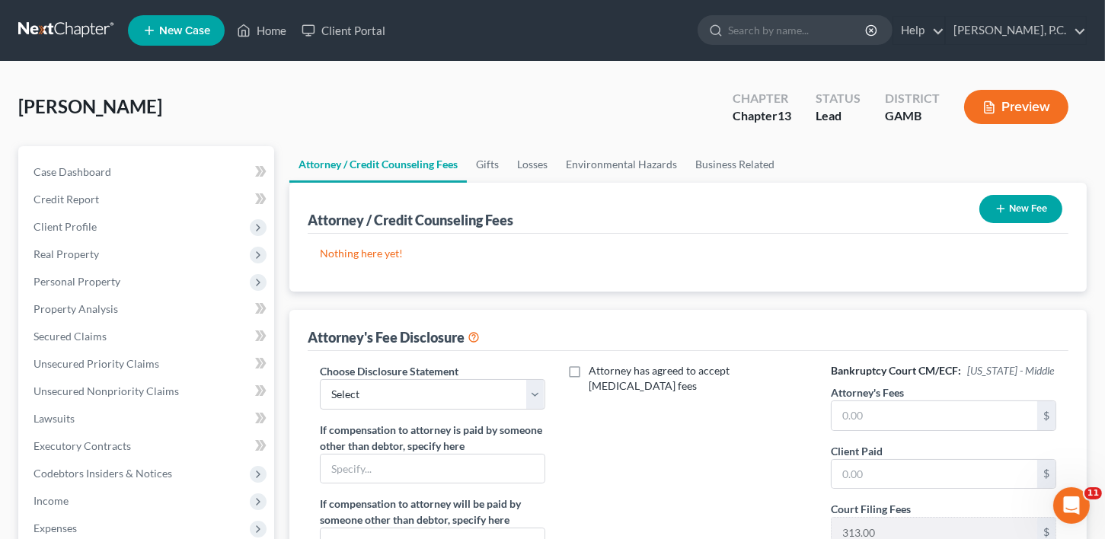
click at [1021, 208] on button "New Fee" at bounding box center [1020, 209] width 83 height 28
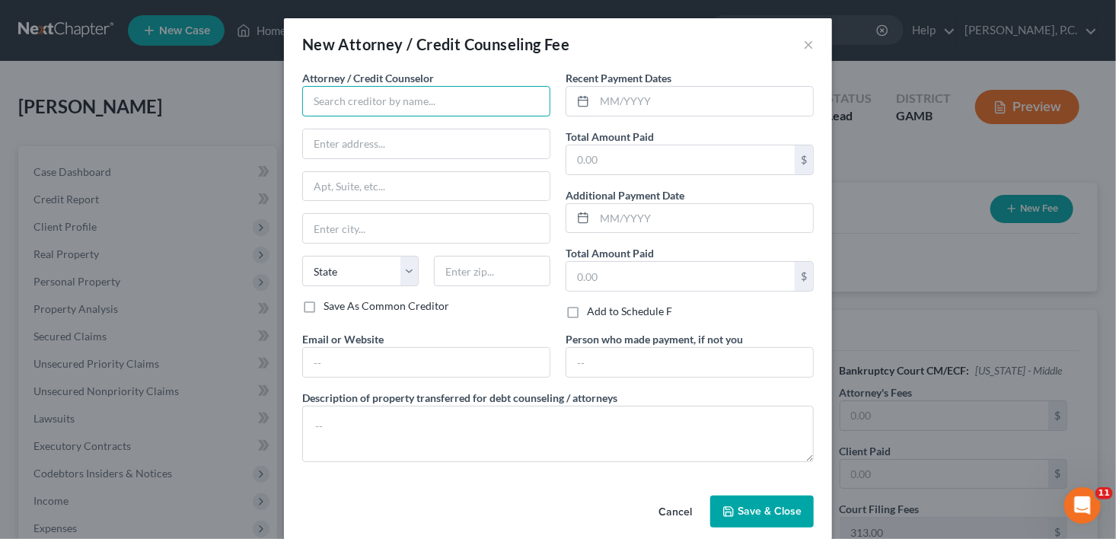
click at [302, 114] on input "text" at bounding box center [426, 101] width 248 height 30
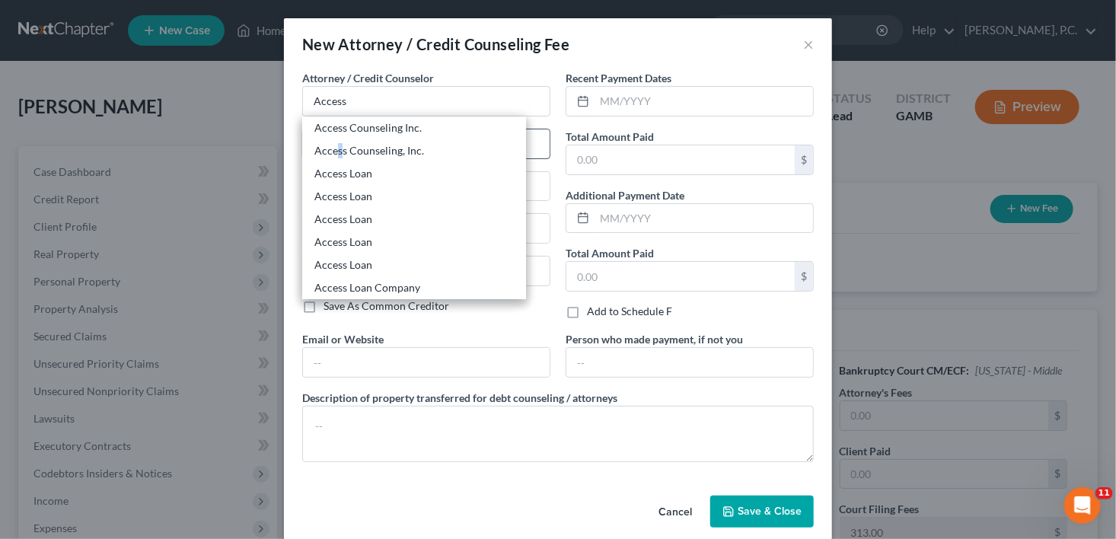
click at [336, 152] on div "Access Counseling, Inc." at bounding box center [413, 150] width 199 height 15
type input "Access Counseling, Inc."
type input "[STREET_ADDRESS]"
type input "Suite 26001"
type input "[GEOGRAPHIC_DATA]"
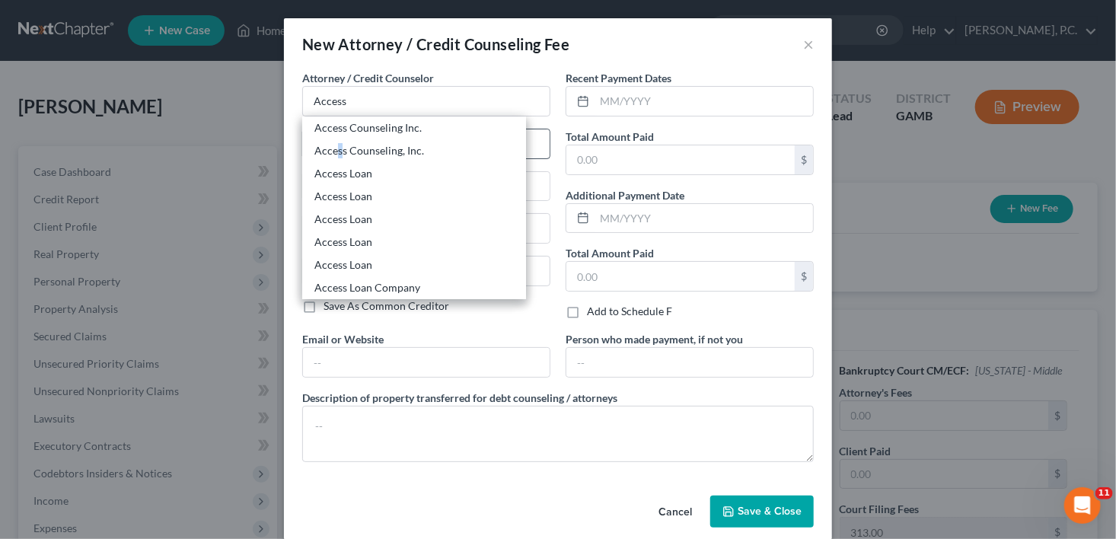
select select "4"
type input "90071"
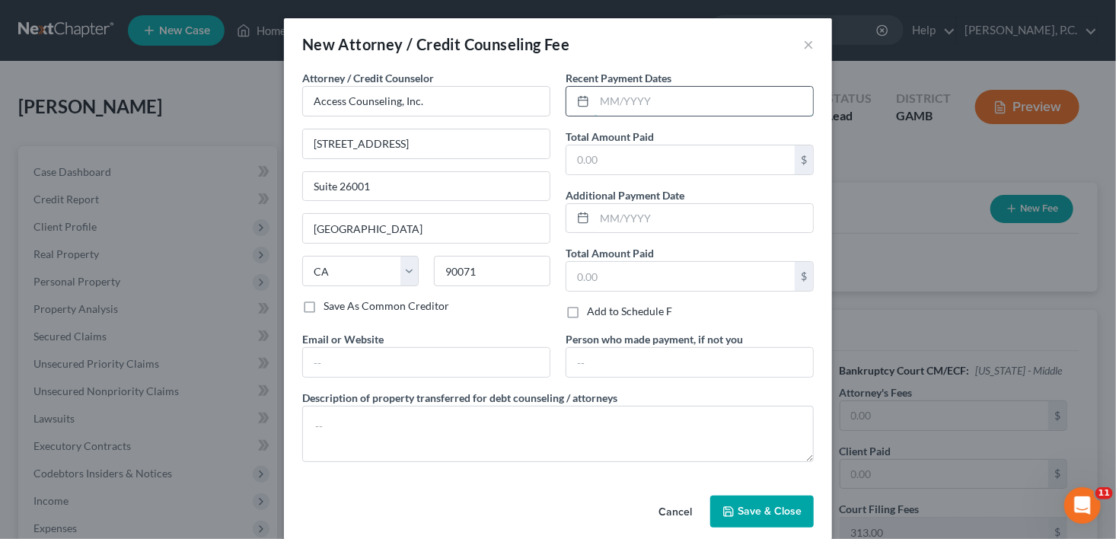
click at [600, 102] on input "text" at bounding box center [704, 101] width 218 height 29
type input "09/2025"
click at [638, 151] on input "text" at bounding box center [680, 159] width 228 height 29
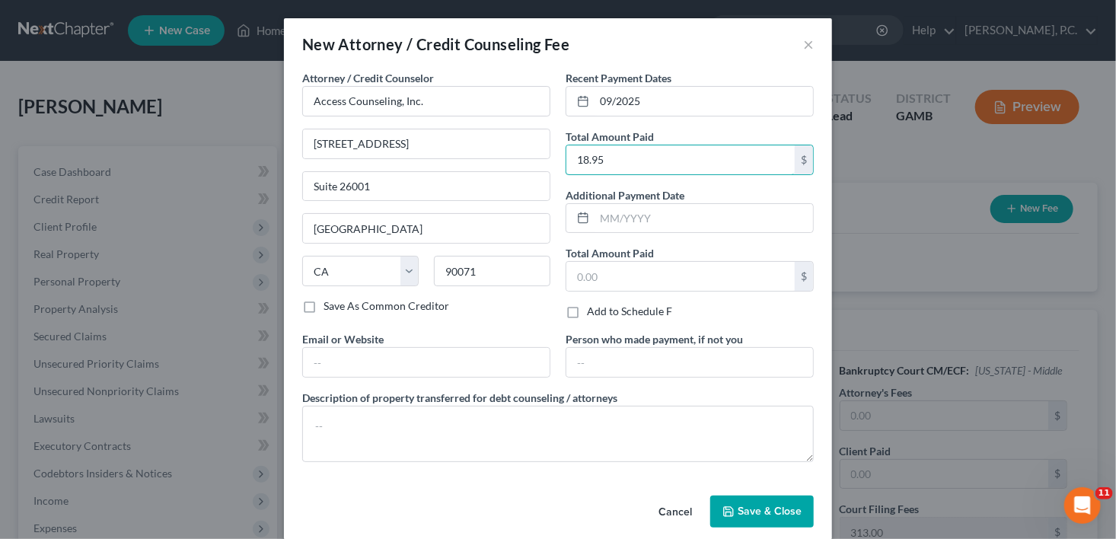
type input "18.95"
click at [719, 515] on button "Save & Close" at bounding box center [762, 512] width 104 height 32
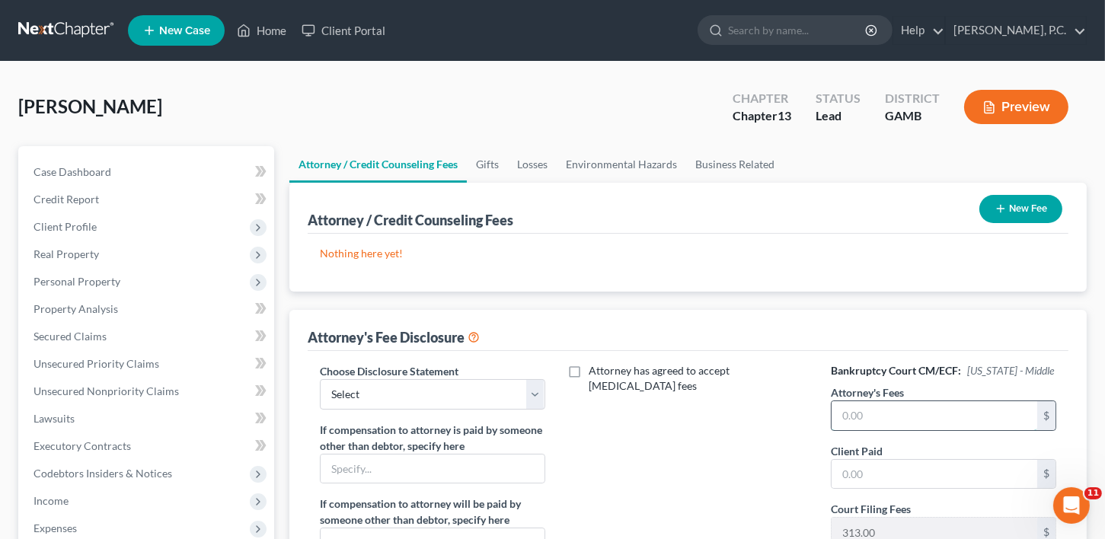
click at [847, 415] on input "text" at bounding box center [934, 415] width 206 height 29
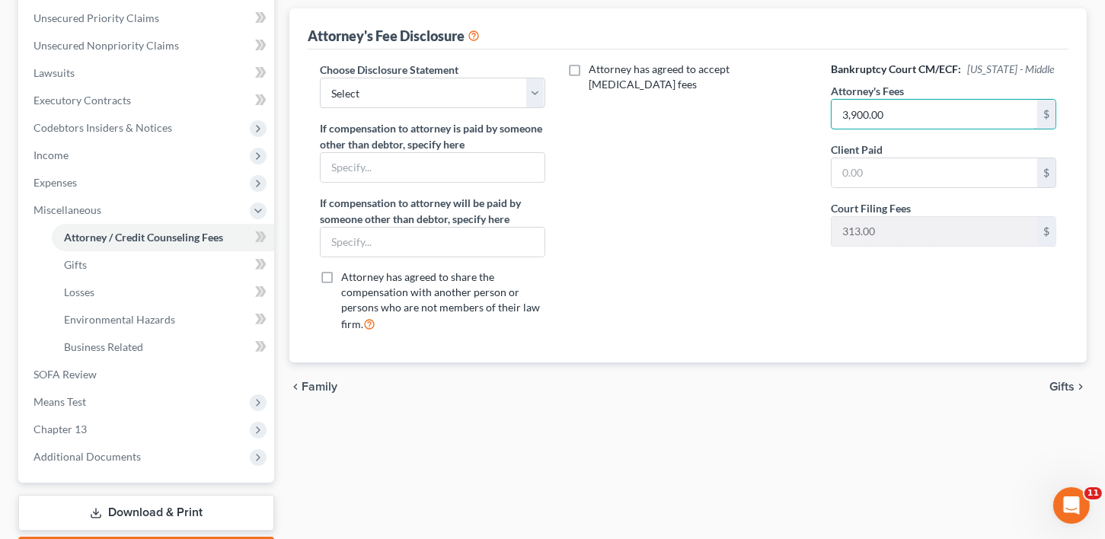
type input "3,900.00"
click at [1053, 383] on span "Gifts" at bounding box center [1061, 387] width 25 height 12
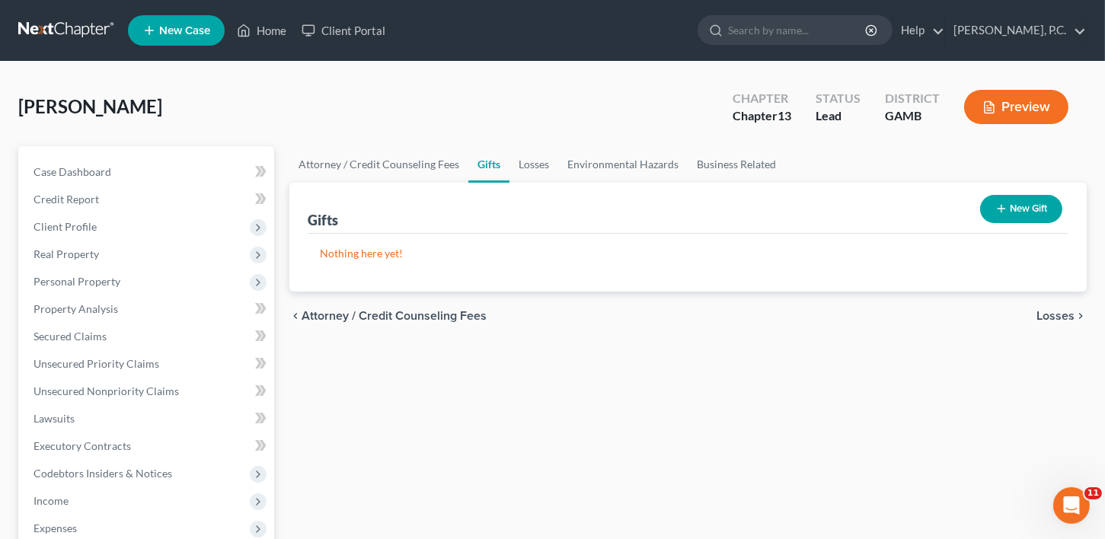
click at [1070, 311] on span "Losses" at bounding box center [1055, 316] width 38 height 12
click at [281, 31] on link "Home" at bounding box center [261, 30] width 65 height 27
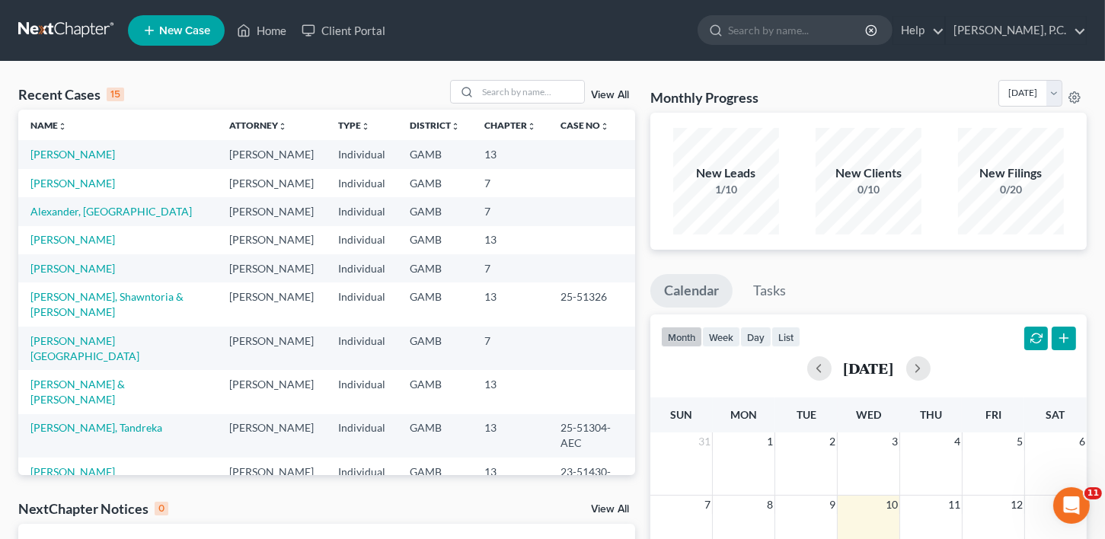
click at [152, 29] on icon at bounding box center [149, 30] width 14 height 18
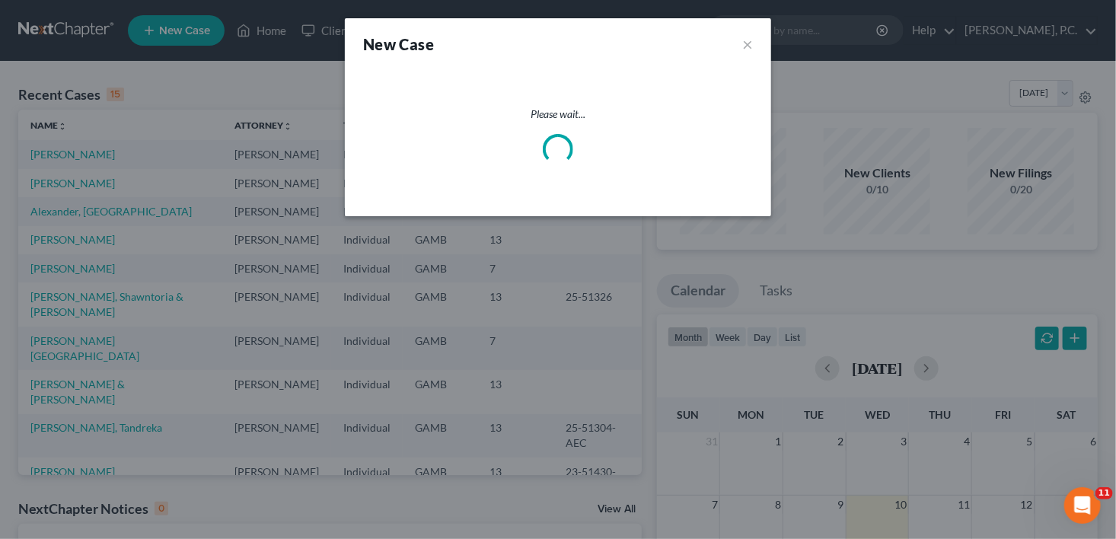
select select "18"
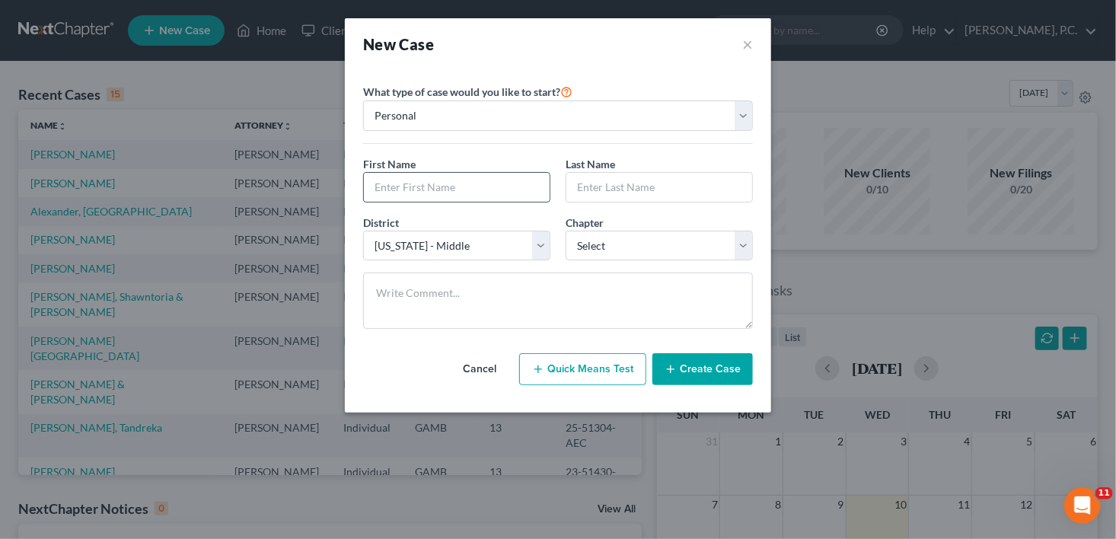
click at [412, 187] on input "text" at bounding box center [457, 187] width 186 height 29
type input "[PERSON_NAME]"
click at [537, 247] on select "Select [US_STATE] - [GEOGRAPHIC_DATA] [US_STATE] - [GEOGRAPHIC_DATA][US_STATE] …" at bounding box center [456, 246] width 187 height 30
select select "19"
click at [363, 231] on select "Select [US_STATE] - [GEOGRAPHIC_DATA] [US_STATE] - [GEOGRAPHIC_DATA][US_STATE] …" at bounding box center [456, 246] width 187 height 30
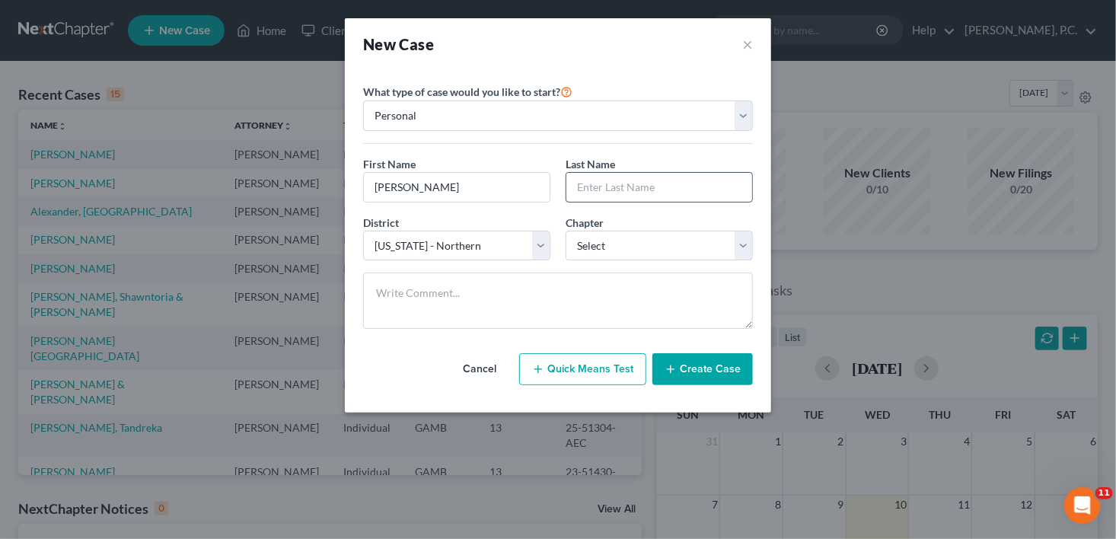
click at [609, 183] on input "text" at bounding box center [659, 187] width 186 height 29
type input "[PERSON_NAME]"
click at [610, 237] on select "Select 7 11 12 13" at bounding box center [659, 246] width 187 height 30
select select "0"
click at [566, 231] on select "Select 7 11 12 13" at bounding box center [659, 246] width 187 height 30
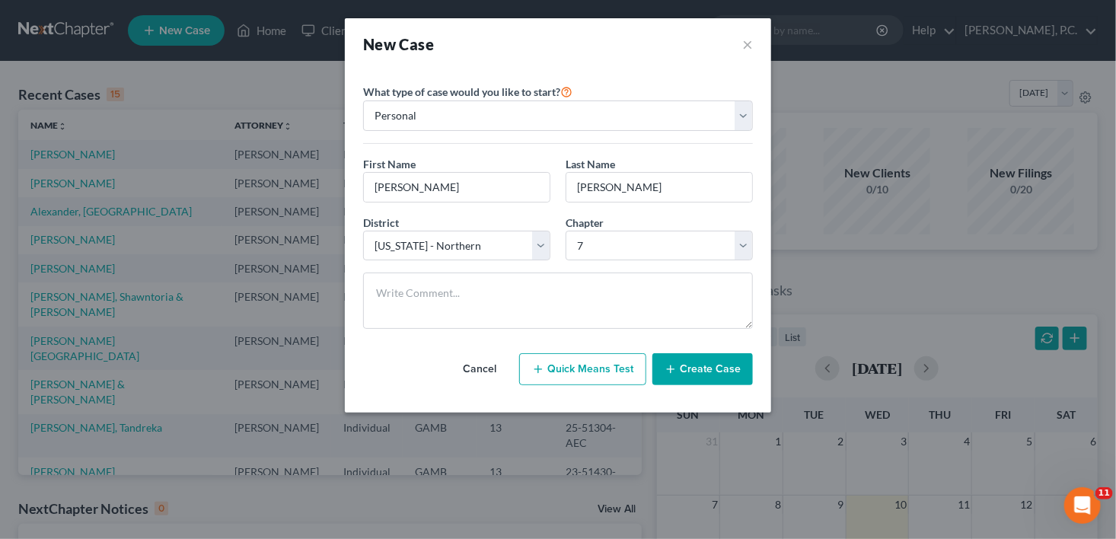
click at [738, 379] on button "Create Case" at bounding box center [702, 369] width 100 height 32
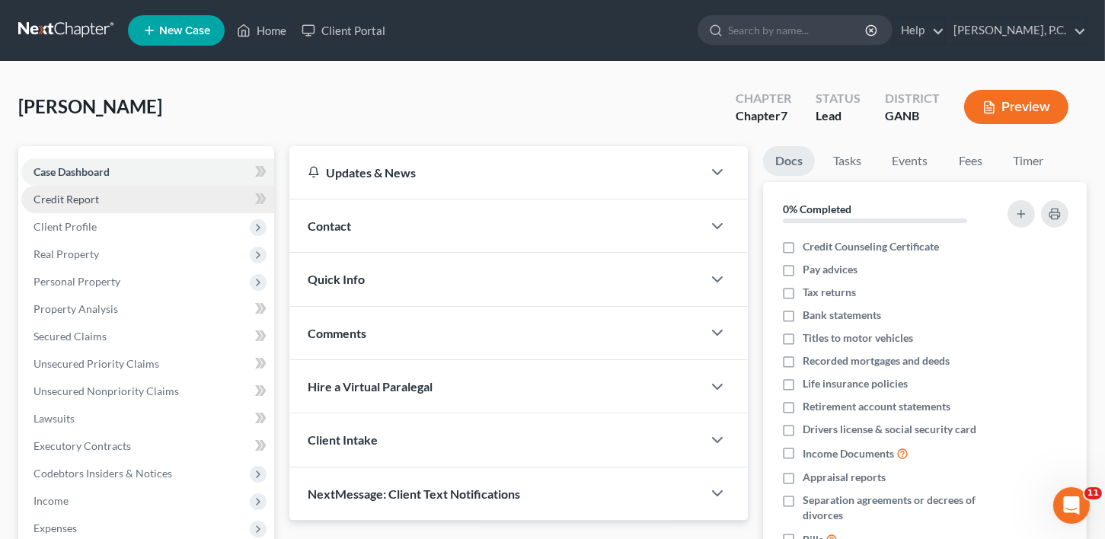
click at [52, 197] on span "Credit Report" at bounding box center [65, 199] width 65 height 13
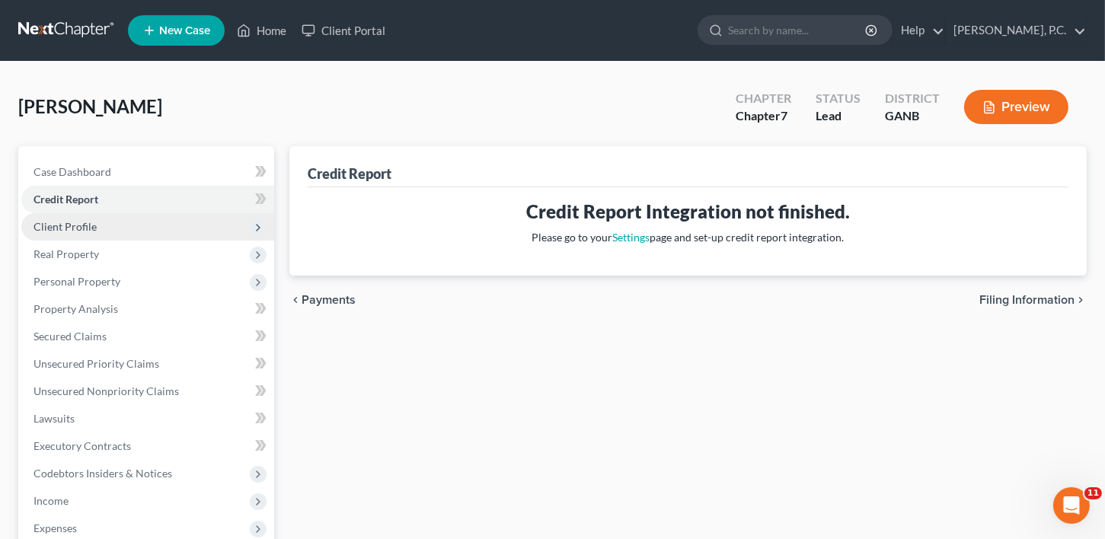
click at [59, 225] on span "Client Profile" at bounding box center [64, 226] width 63 height 13
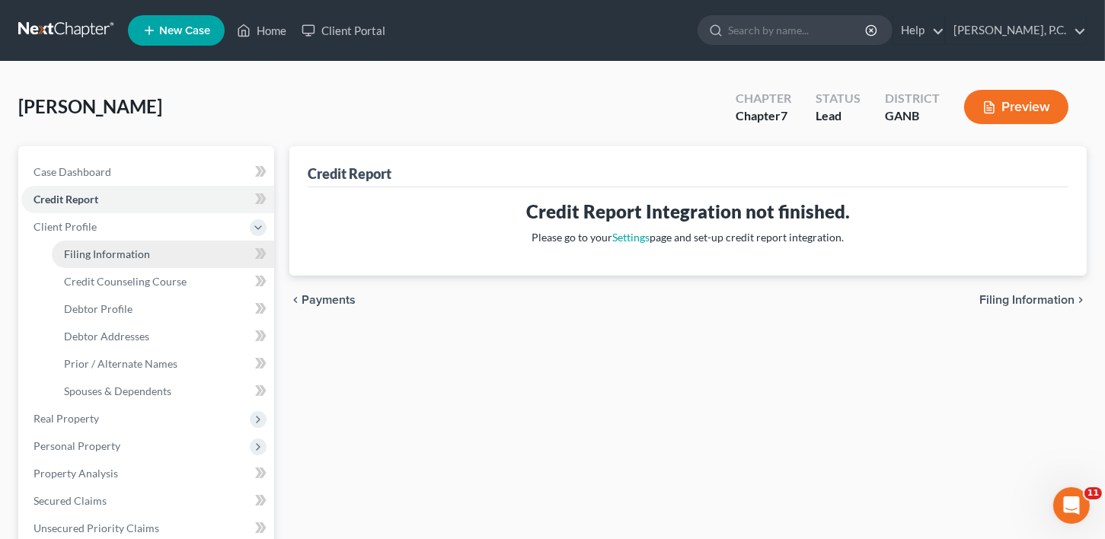
click at [91, 254] on span "Filing Information" at bounding box center [107, 253] width 86 height 13
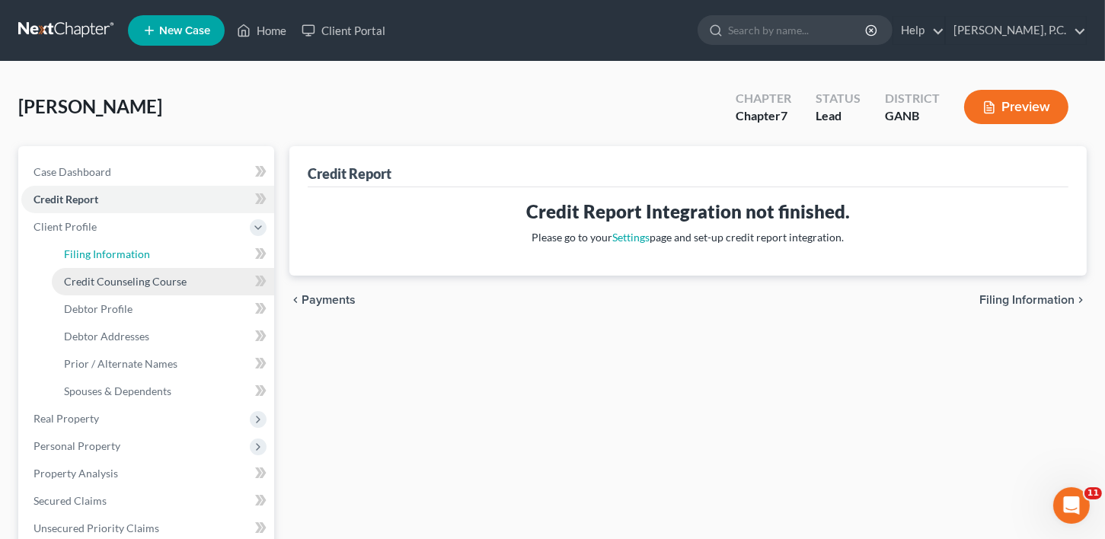
select select "1"
select select "0"
select select "19"
select select "10"
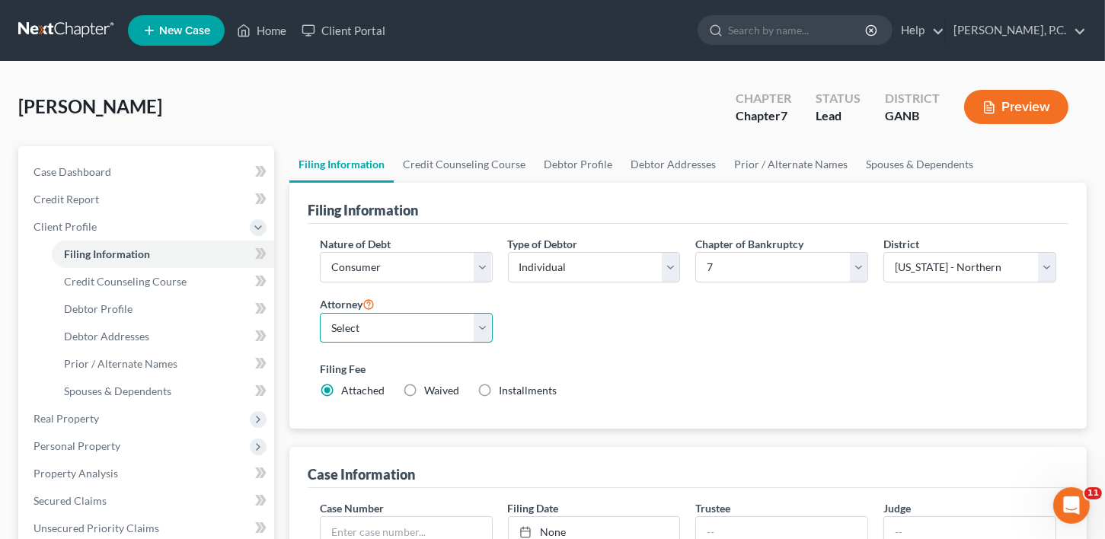
click at [355, 337] on select "Select [PERSON_NAME]" at bounding box center [406, 328] width 173 height 30
select select "0"
click at [320, 313] on select "Select [PERSON_NAME]" at bounding box center [406, 328] width 173 height 30
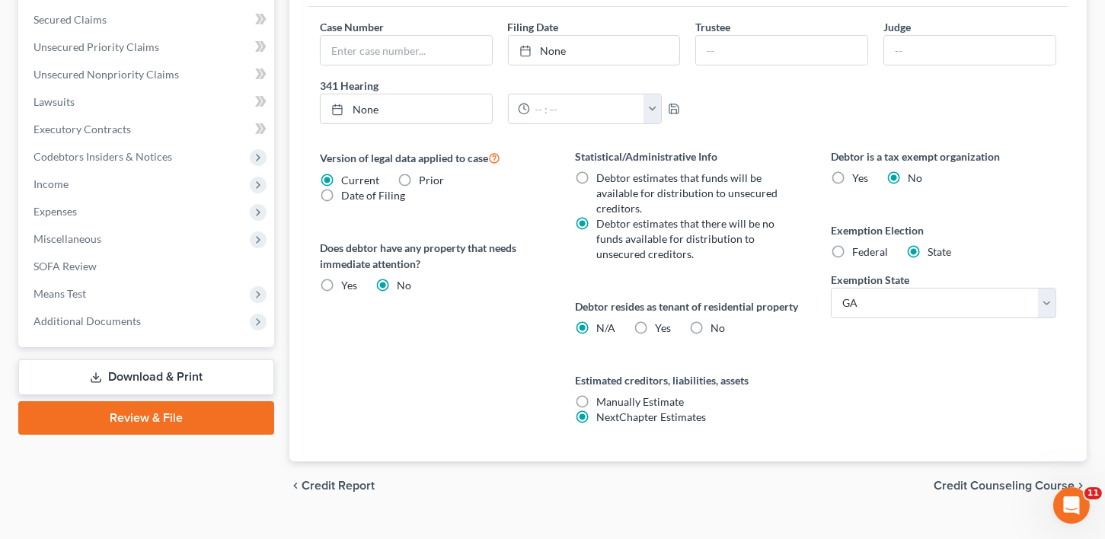
scroll to position [480, 0]
click at [984, 493] on span "Credit Counseling Course" at bounding box center [1003, 486] width 141 height 12
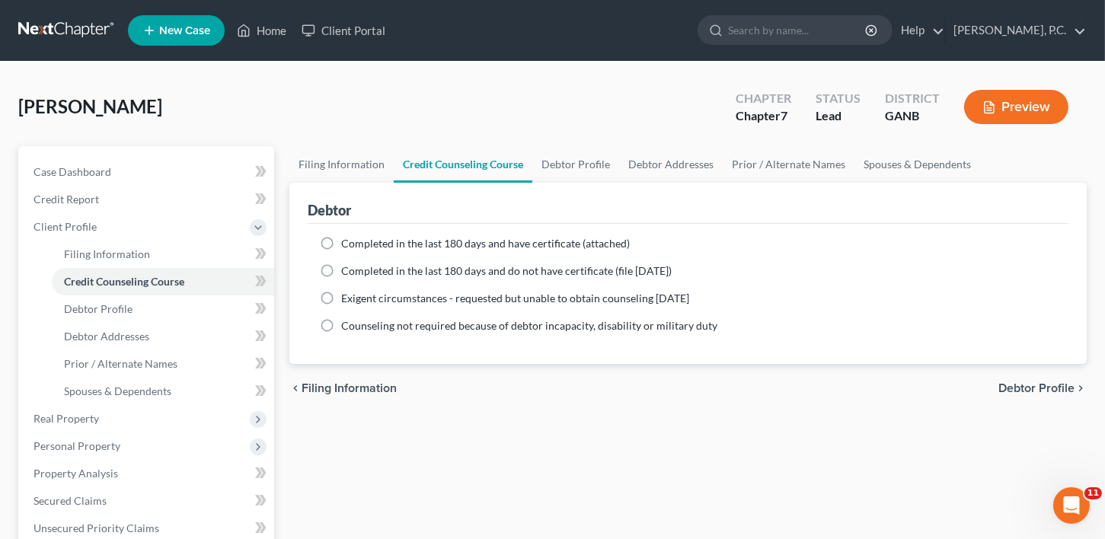
click at [341, 269] on label "Completed in the last 180 days and do not have certificate (file [DATE])" at bounding box center [506, 270] width 330 height 15
click at [347, 269] on input "Completed in the last 180 days and do not have certificate (file [DATE])" at bounding box center [352, 268] width 10 height 10
radio input "true"
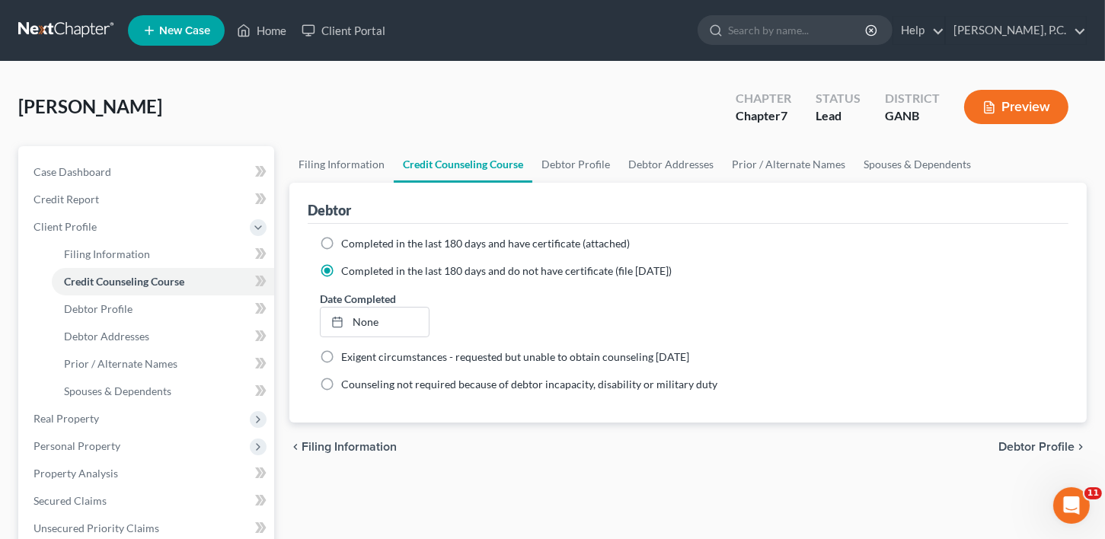
click at [1016, 449] on span "Debtor Profile" at bounding box center [1036, 447] width 76 height 12
select select "0"
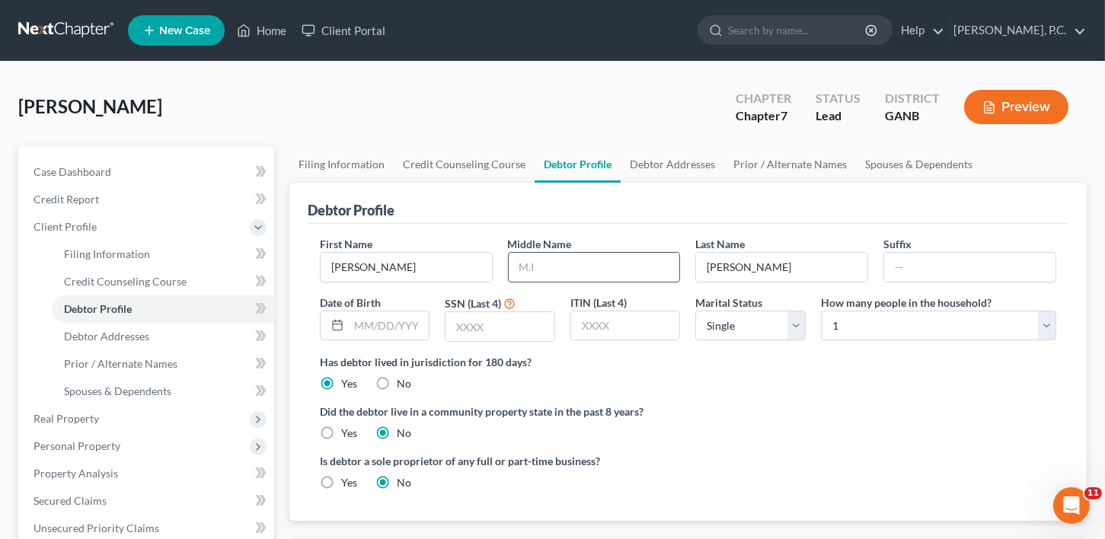
click at [560, 263] on input "text" at bounding box center [594, 267] width 171 height 29
click at [358, 327] on input "text" at bounding box center [389, 325] width 81 height 29
type input "[DATE]"
click at [499, 329] on input "text" at bounding box center [499, 326] width 109 height 29
type input "4649"
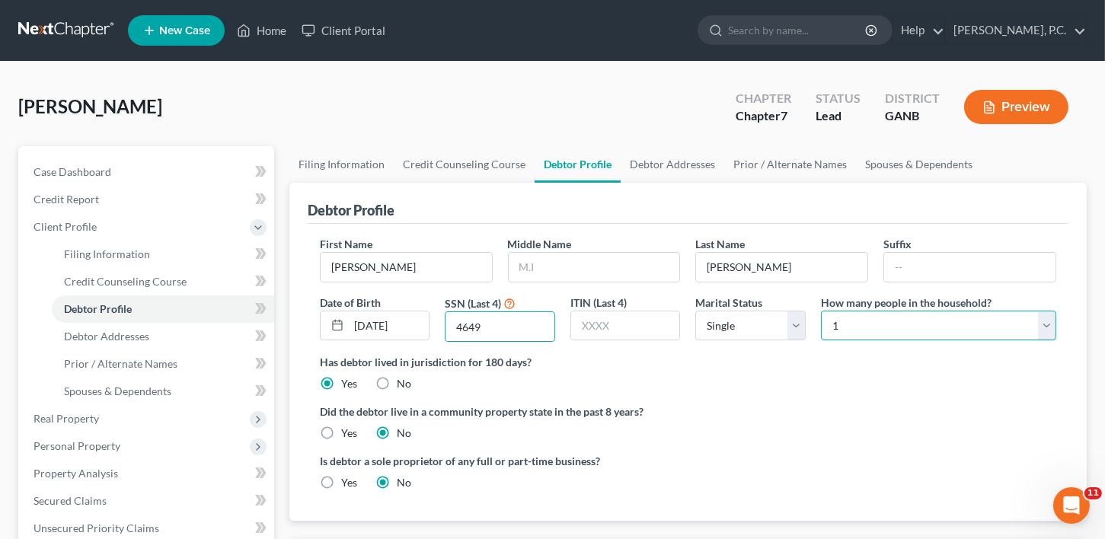
click at [914, 321] on select "Select 1 2 3 4 5 6 7 8 9 10 11 12 13 14 15 16 17 18 19 20" at bounding box center [938, 326] width 235 height 30
click at [821, 311] on select "Select 1 2 3 4 5 6 7 8 9 10 11 12 13 14 15 16 17 18 19 20" at bounding box center [938, 326] width 235 height 30
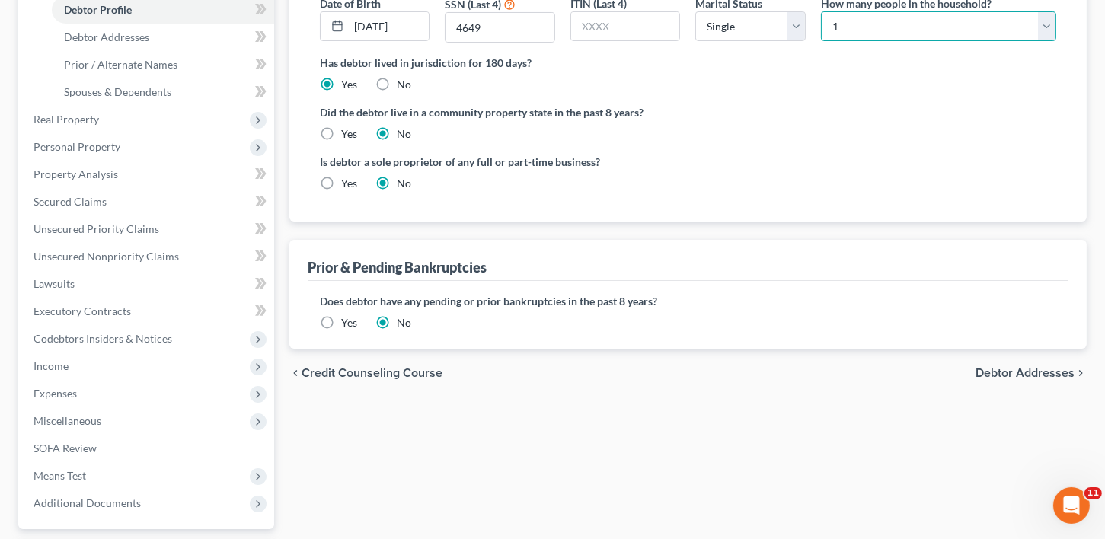
scroll to position [285, 0]
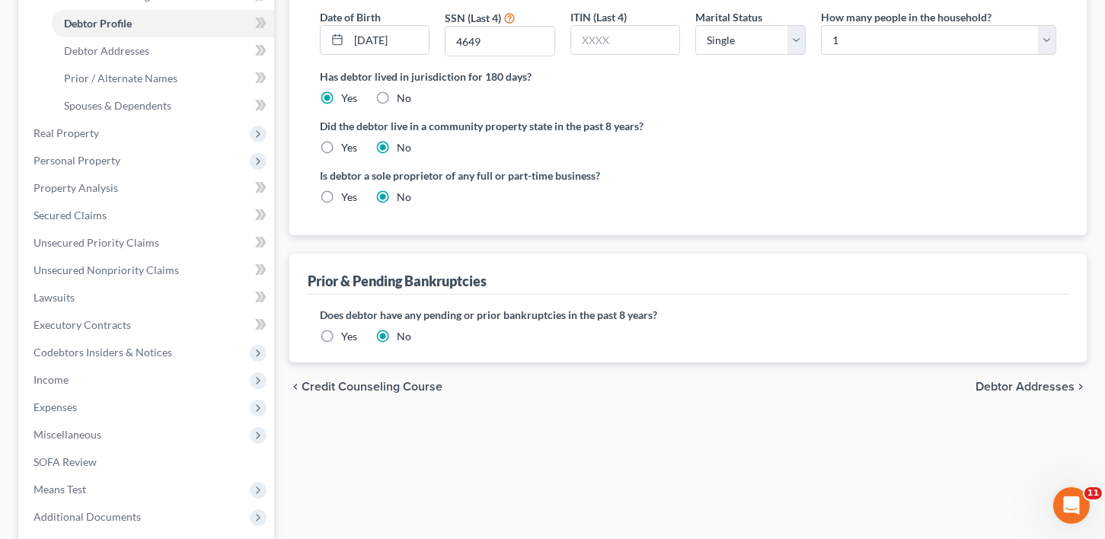
click at [1021, 384] on span "Debtor Addresses" at bounding box center [1024, 387] width 99 height 12
select select "0"
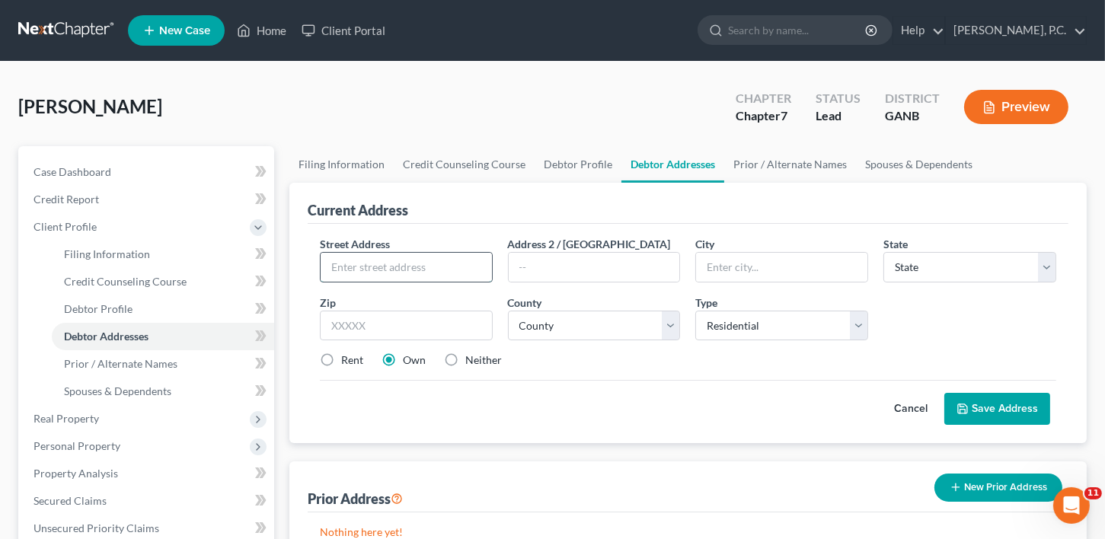
click at [392, 260] on input "text" at bounding box center [406, 267] width 171 height 29
type input "[STREET_ADDRESS][DEMOGRAPHIC_DATA]"
type input "Carrollton"
select select "10"
type input "30117"
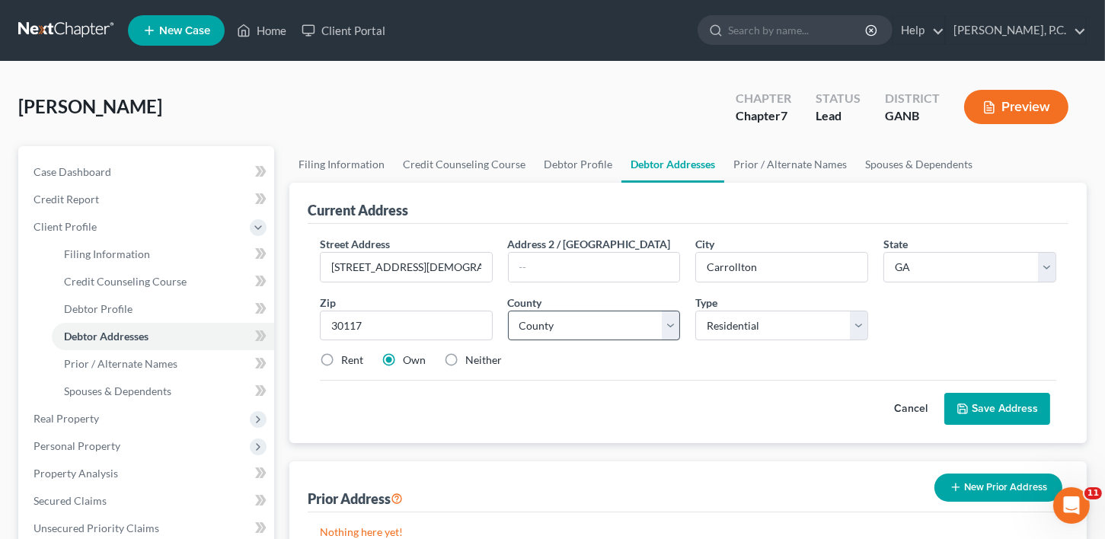
click at [544, 337] on div "County * County [GEOGRAPHIC_DATA] [GEOGRAPHIC_DATA] [GEOGRAPHIC_DATA] [GEOGRAPH…" at bounding box center [594, 318] width 188 height 46
click at [544, 329] on select "County [GEOGRAPHIC_DATA] [GEOGRAPHIC_DATA] [GEOGRAPHIC_DATA] [GEOGRAPHIC_DATA] …" at bounding box center [594, 326] width 173 height 30
select select "21"
